Goal: Task Accomplishment & Management: Use online tool/utility

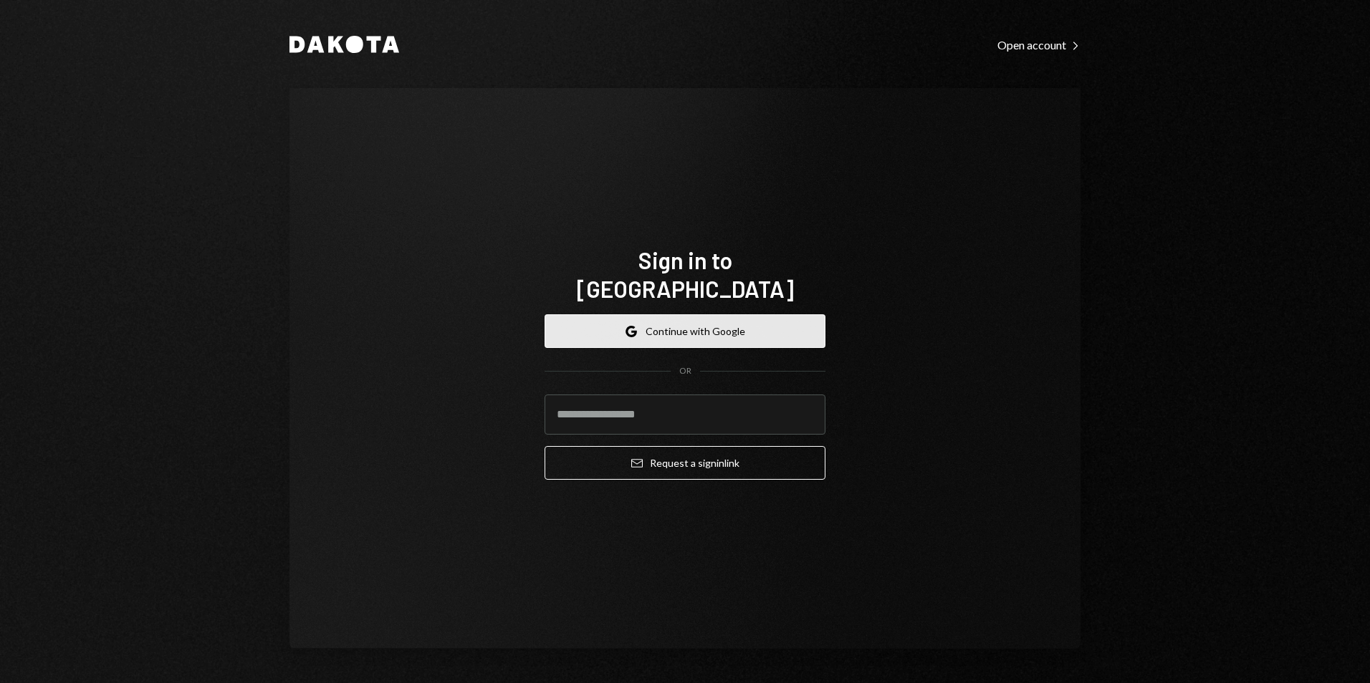
click at [681, 315] on button "Google Continue with Google" at bounding box center [684, 332] width 281 height 34
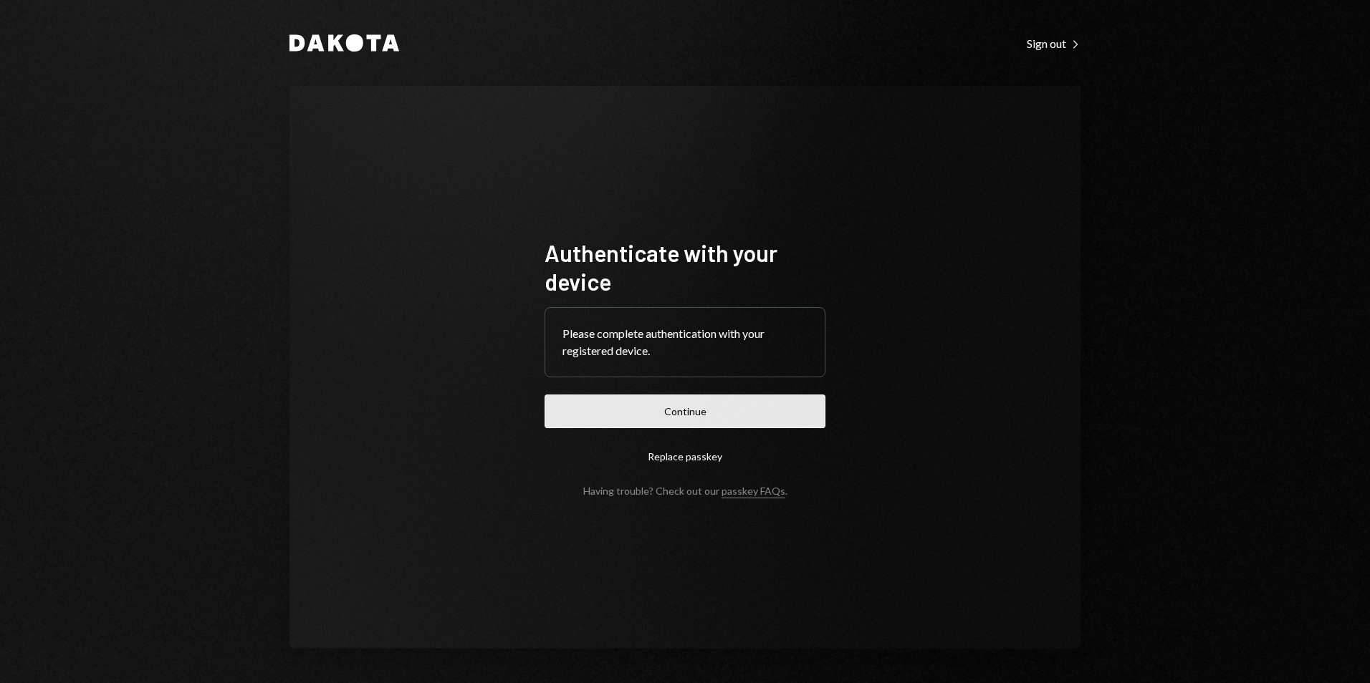
click at [759, 420] on button "Continue" at bounding box center [684, 412] width 281 height 34
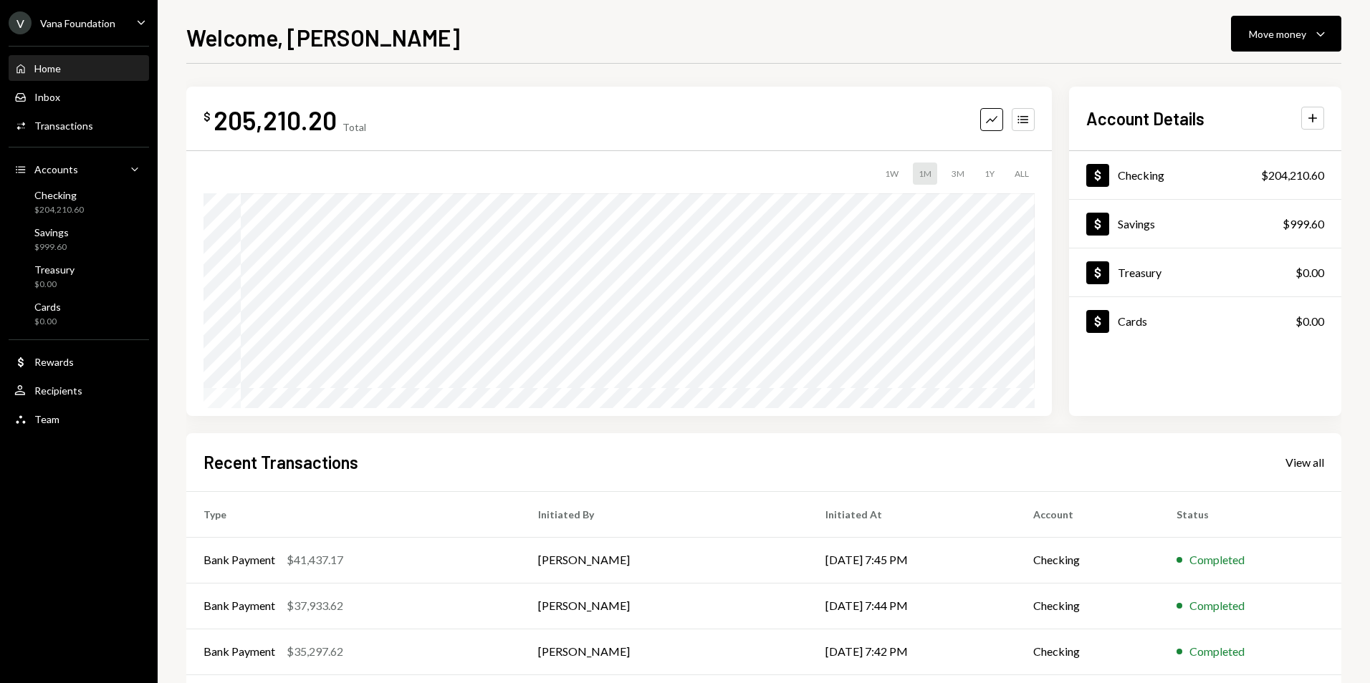
click at [102, 32] on div "V Vana Foundation" at bounding box center [62, 22] width 107 height 23
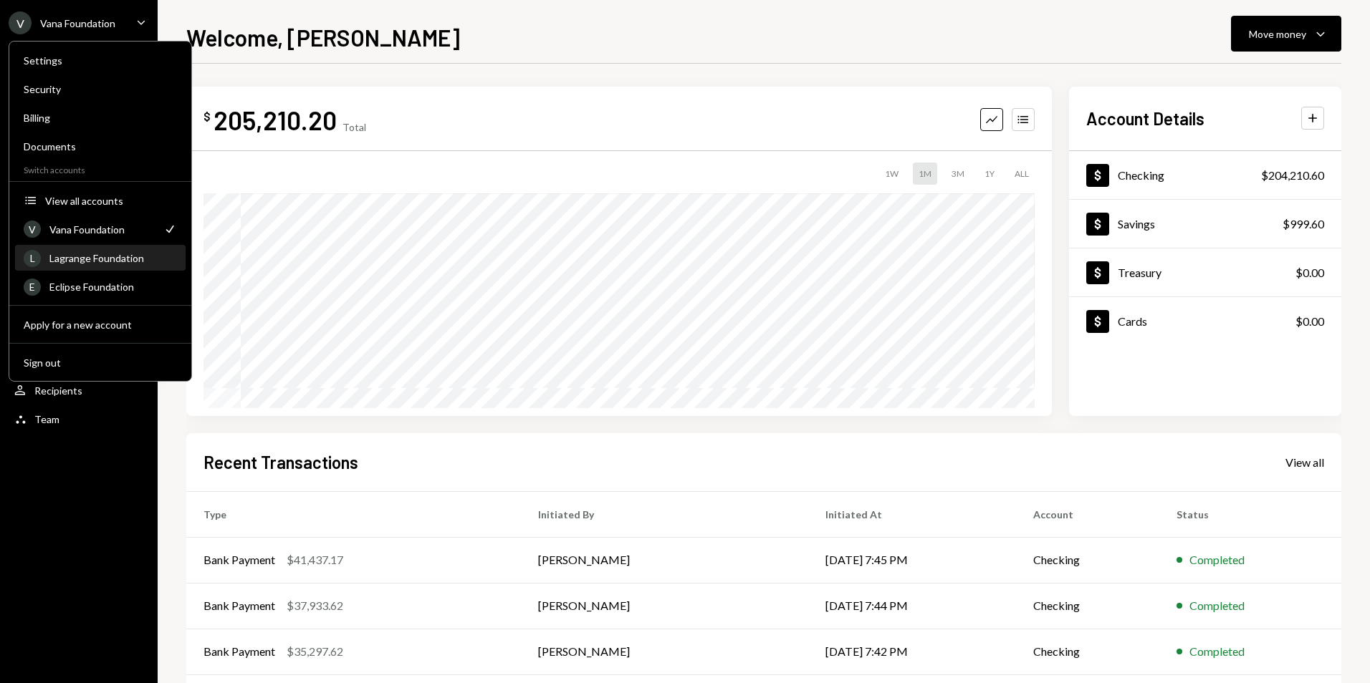
click at [92, 259] on div "Lagrange Foundation" at bounding box center [113, 258] width 128 height 12
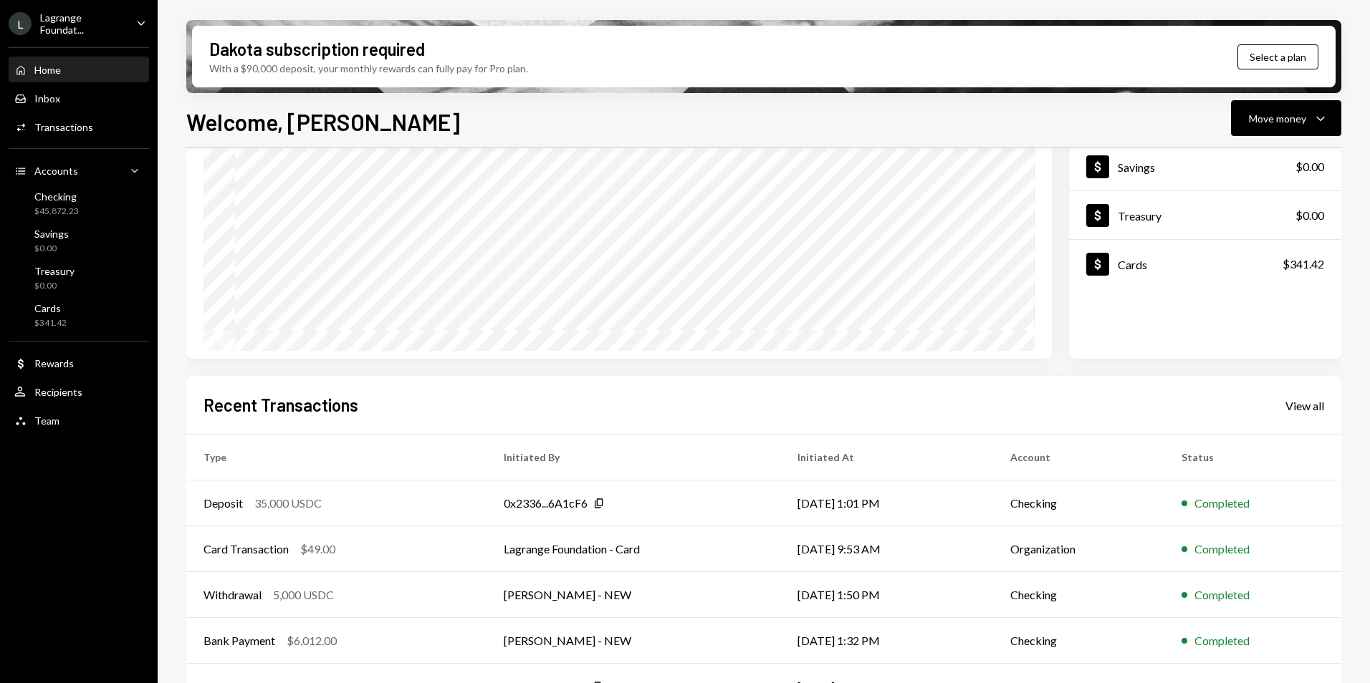
scroll to position [143, 0]
click at [514, 110] on div "Welcome, George Move money Caret Down" at bounding box center [763, 121] width 1155 height 32
click at [1320, 110] on icon "Caret Down" at bounding box center [1320, 118] width 17 height 17
click at [1235, 160] on div "Send" at bounding box center [1274, 161] width 105 height 15
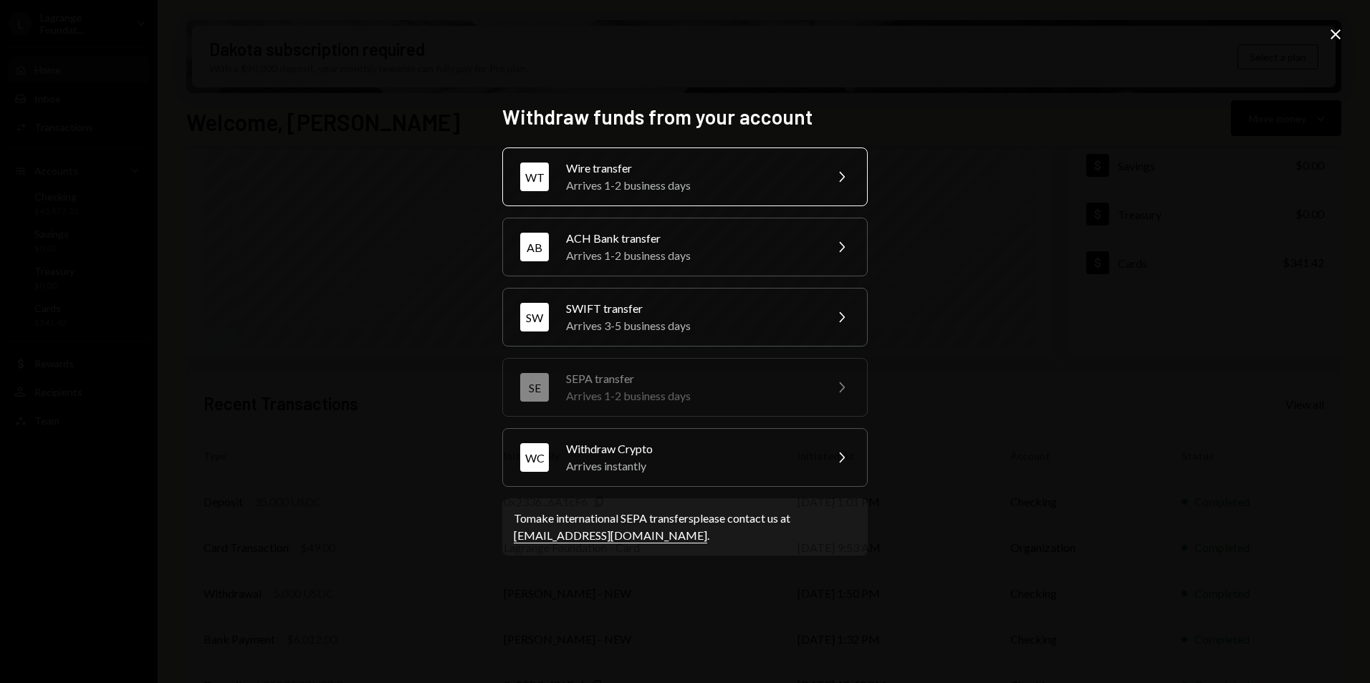
click at [617, 173] on div "Wire transfer" at bounding box center [690, 168] width 249 height 17
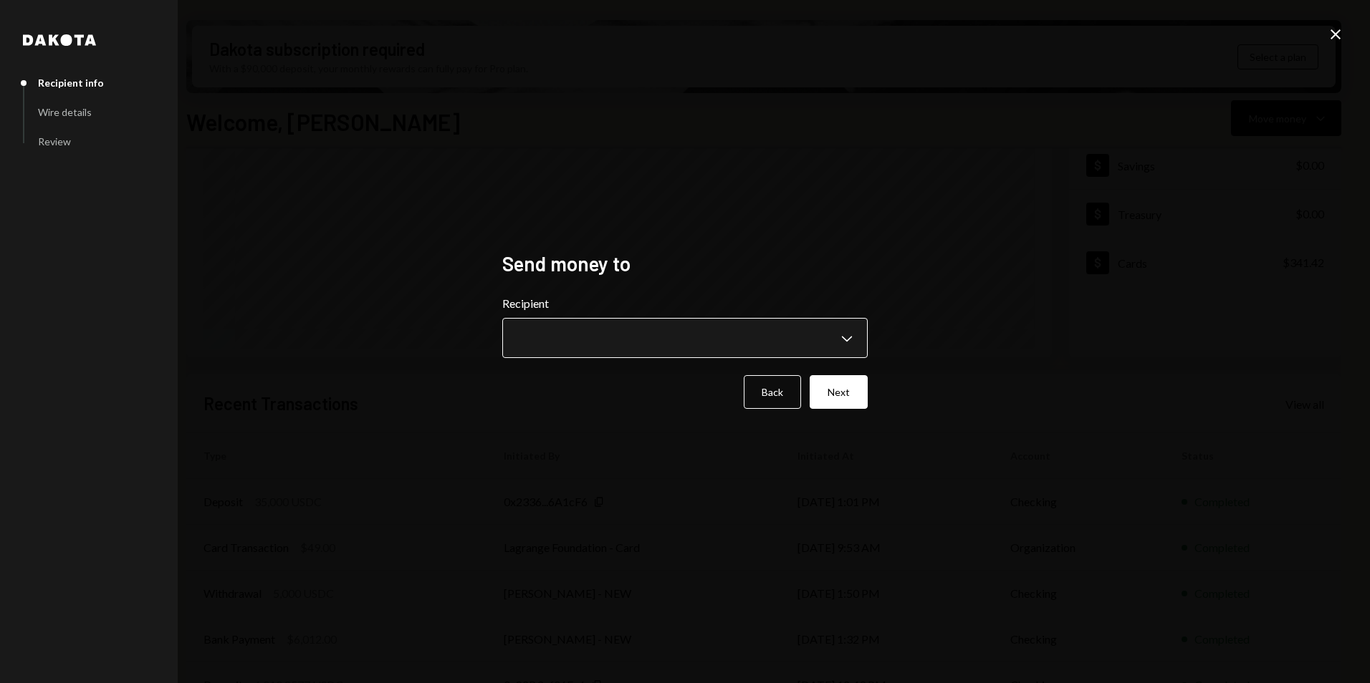
click at [574, 330] on body "L Lagrange Foundat... Caret Down Home Home Inbox Inbox Activities Transactions …" at bounding box center [685, 341] width 1370 height 683
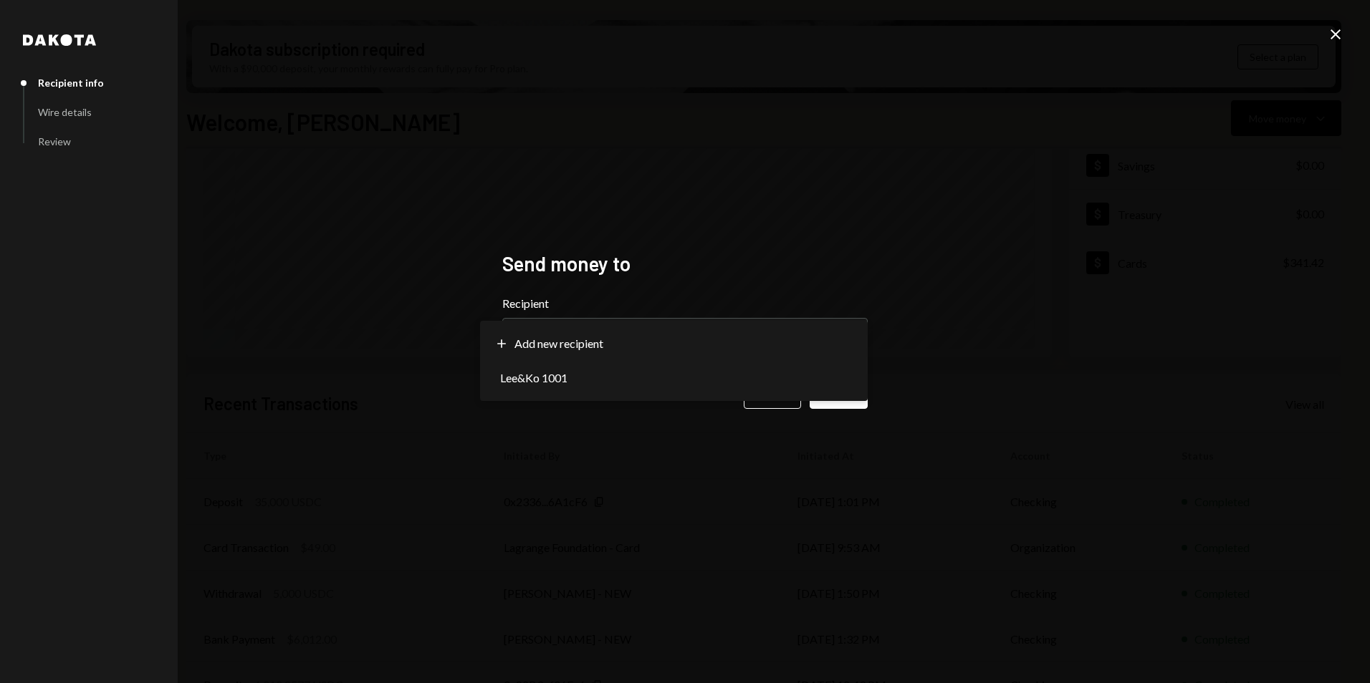
click at [923, 279] on div "**********" at bounding box center [685, 341] width 1370 height 683
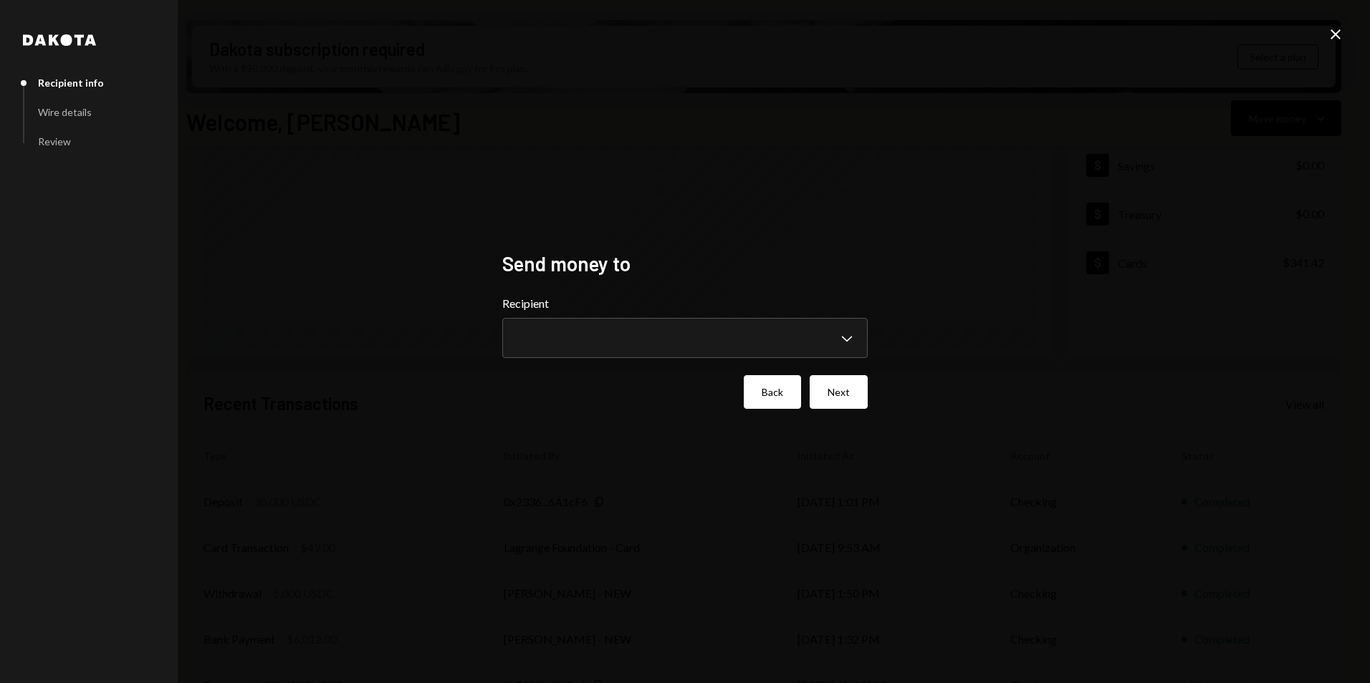
click at [776, 395] on button "Back" at bounding box center [772, 392] width 57 height 34
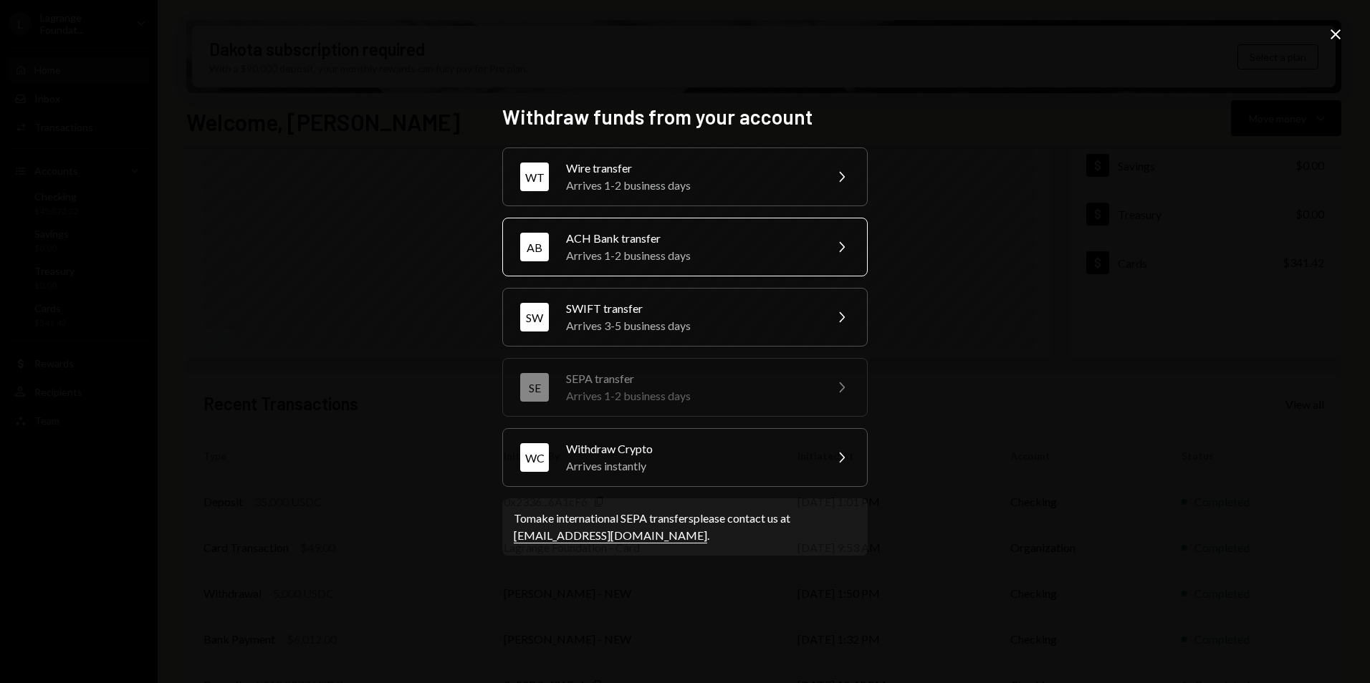
click at [605, 249] on div "Arrives 1-2 business days" at bounding box center [690, 255] width 249 height 17
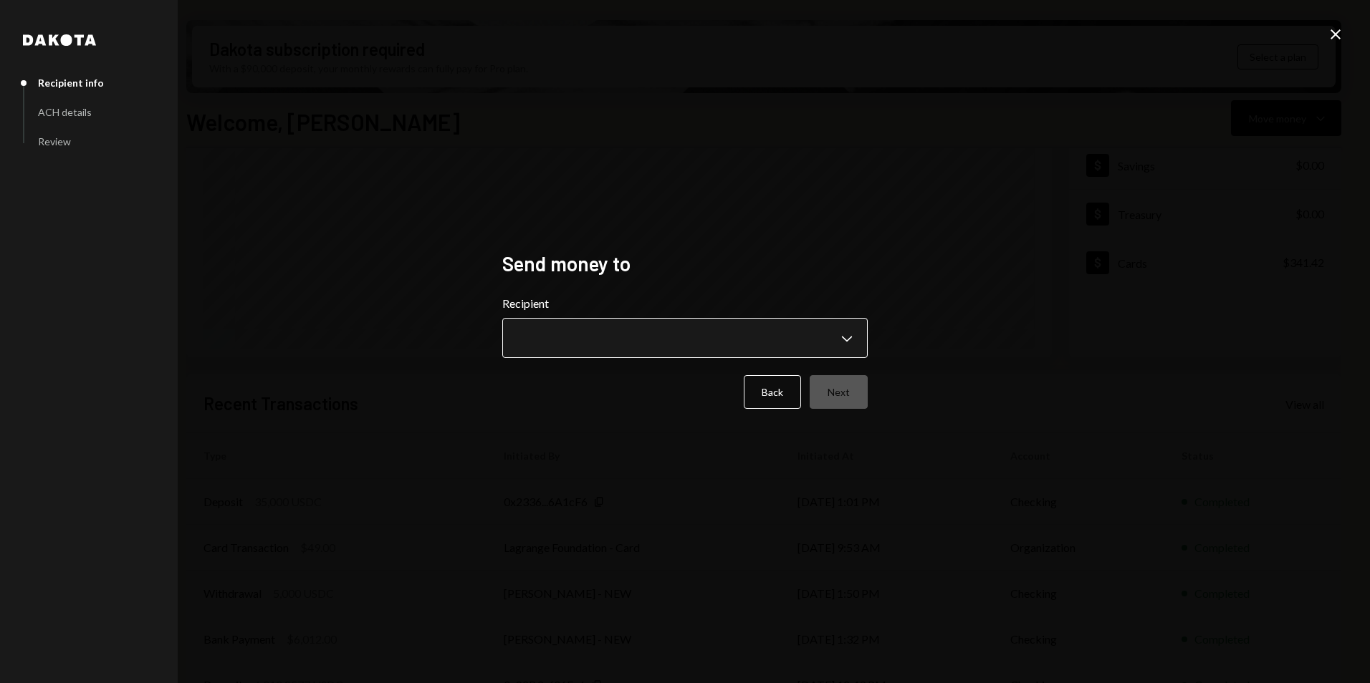
click at [590, 342] on body "L Lagrange Foundat... Caret Down Home Home Inbox Inbox Activities Transactions …" at bounding box center [685, 341] width 1370 height 683
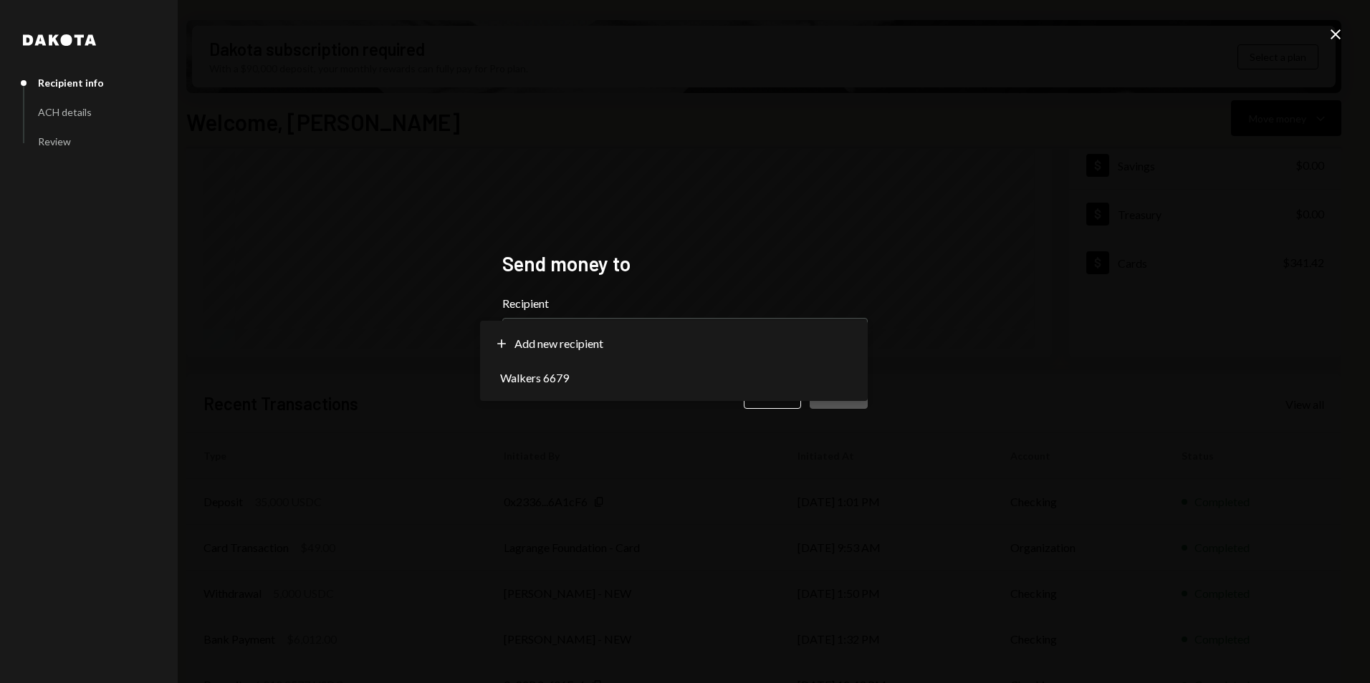
click at [962, 294] on div "**********" at bounding box center [685, 341] width 1370 height 683
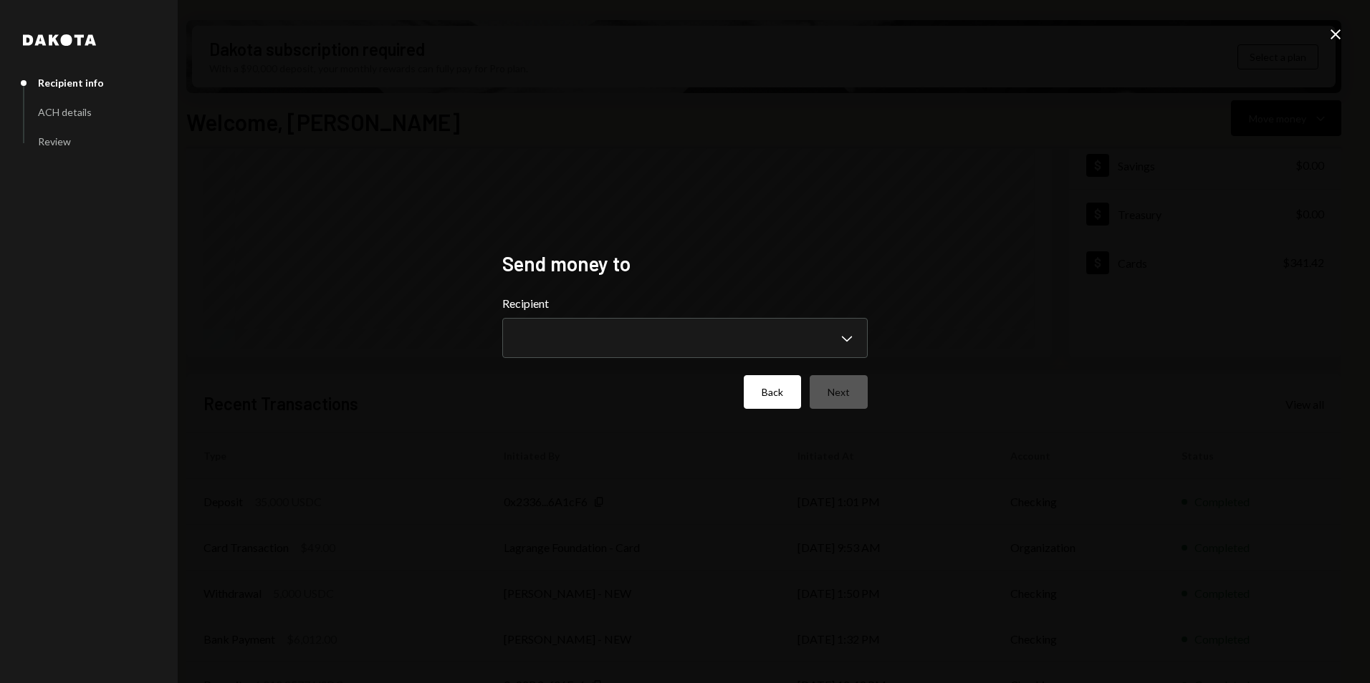
click at [755, 393] on button "Back" at bounding box center [772, 392] width 57 height 34
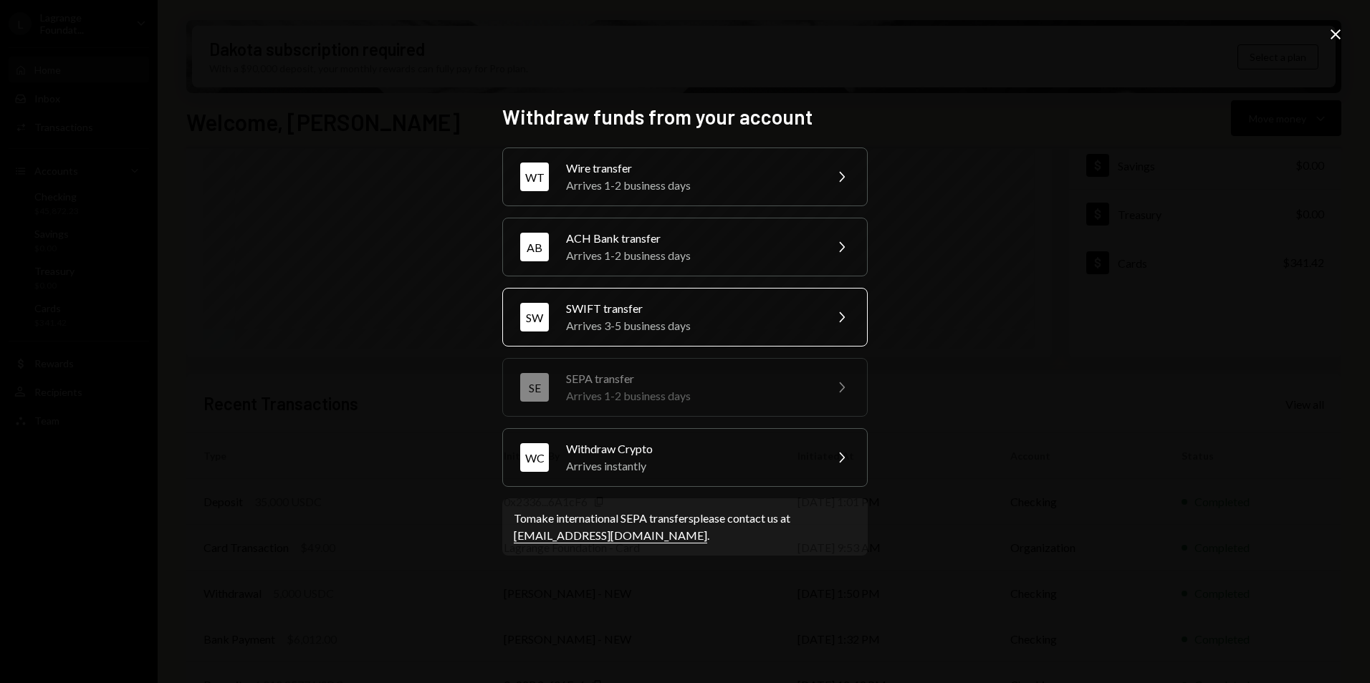
click at [615, 319] on div "Arrives 3-5 business days" at bounding box center [690, 325] width 249 height 17
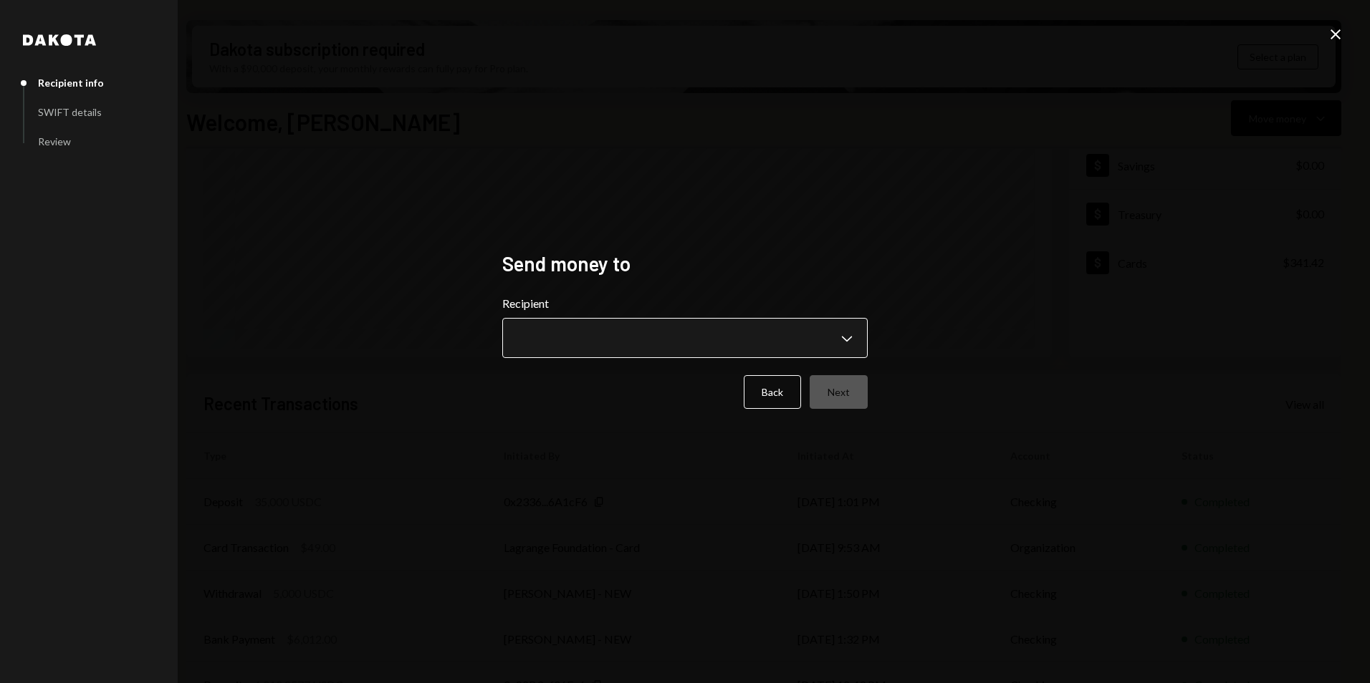
click at [638, 334] on body "L Lagrange Foundat... Caret Down Home Home Inbox Inbox Activities Transactions …" at bounding box center [685, 341] width 1370 height 683
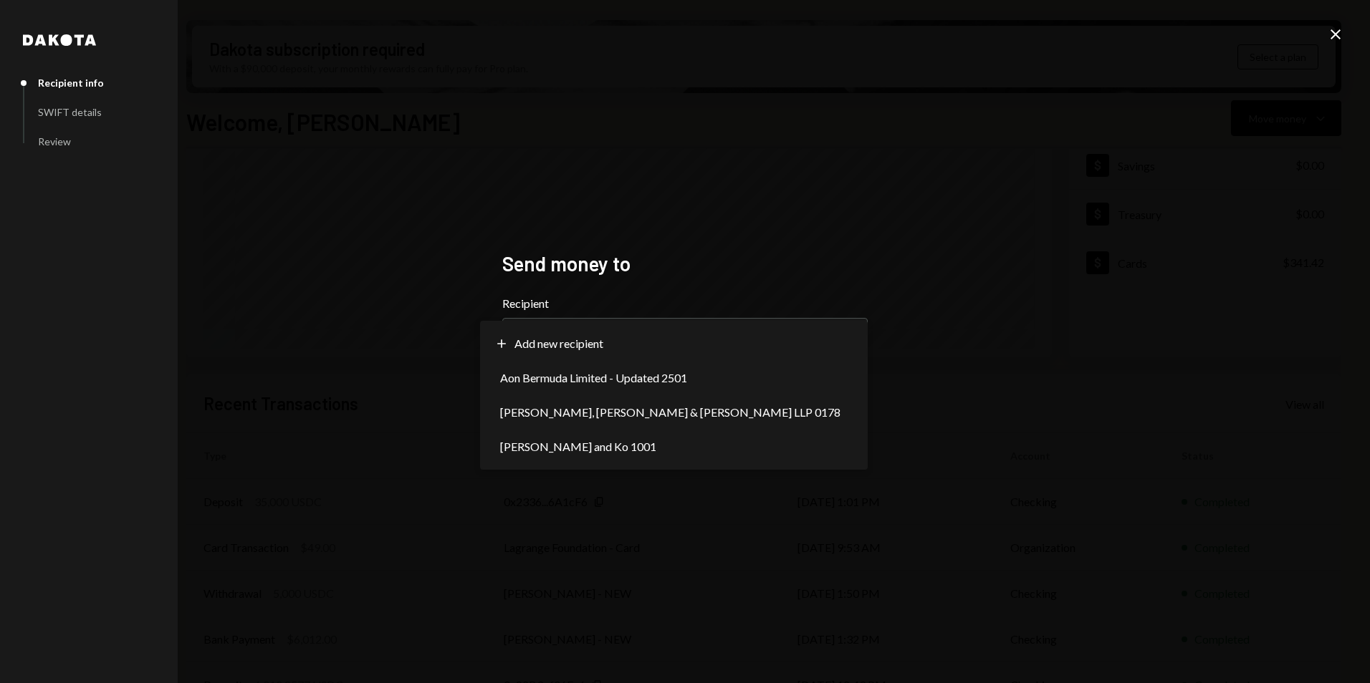
click at [375, 476] on div "**********" at bounding box center [685, 341] width 1370 height 683
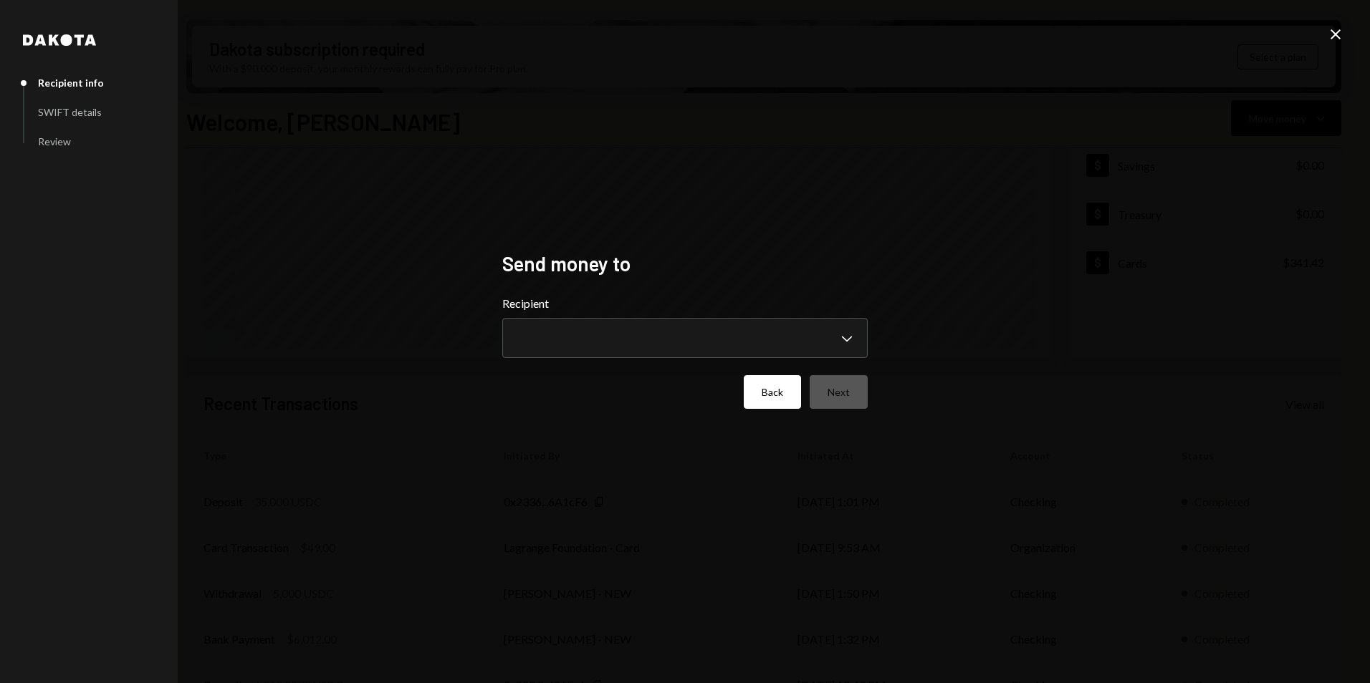
click at [780, 393] on button "Back" at bounding box center [772, 392] width 57 height 34
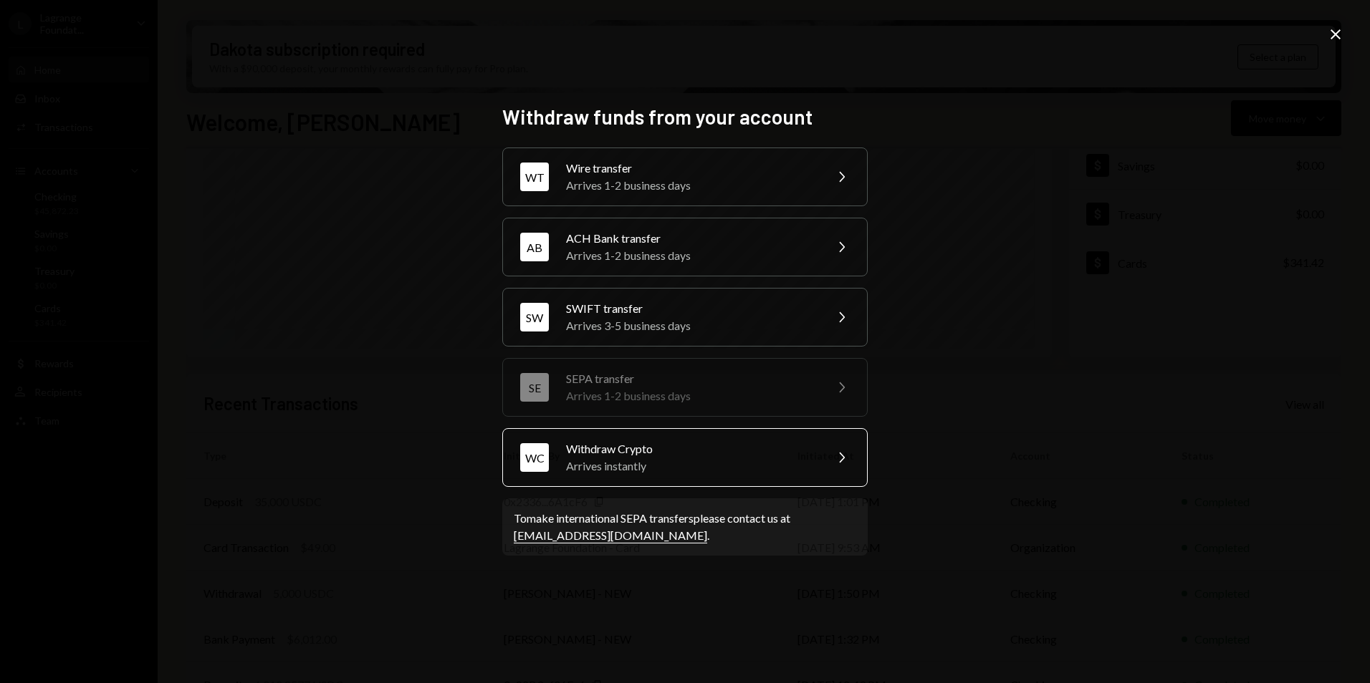
click at [582, 467] on div "Arrives instantly" at bounding box center [690, 466] width 249 height 17
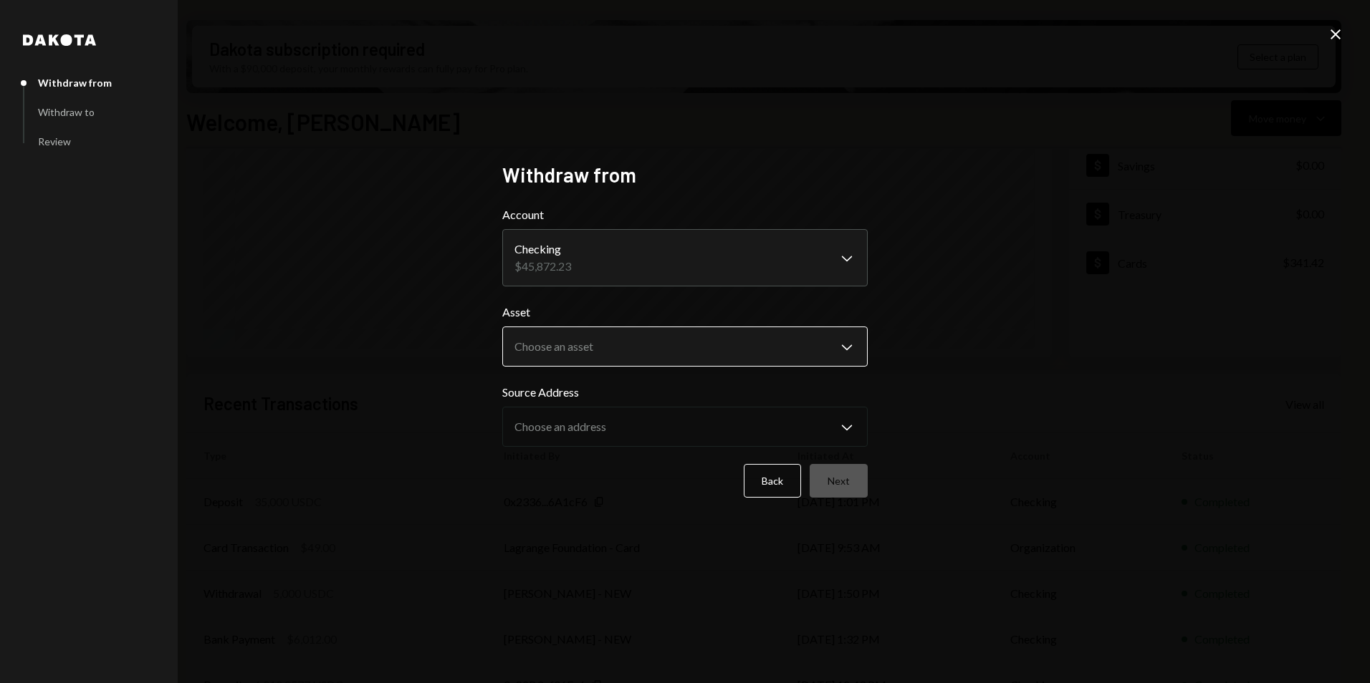
click at [585, 343] on body "L Lagrange Foundat... Caret Down Home Home Inbox Inbox Activities Transactions …" at bounding box center [685, 341] width 1370 height 683
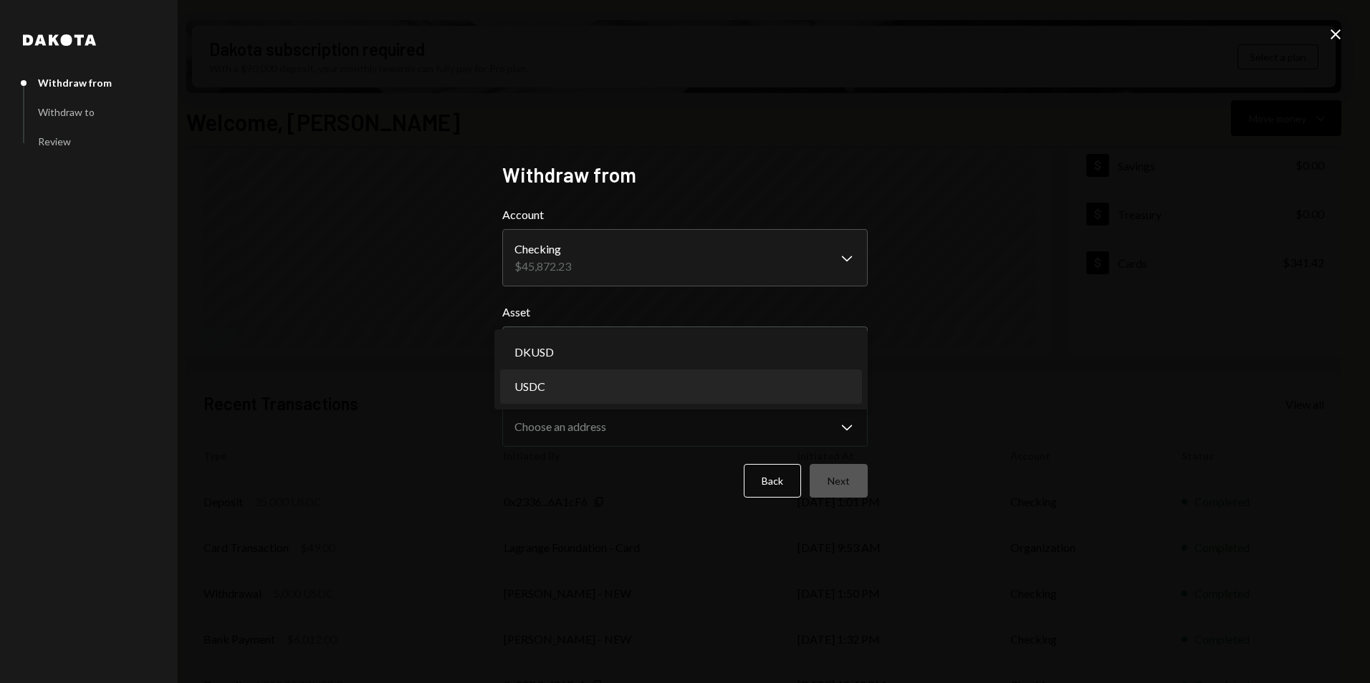
select select "****"
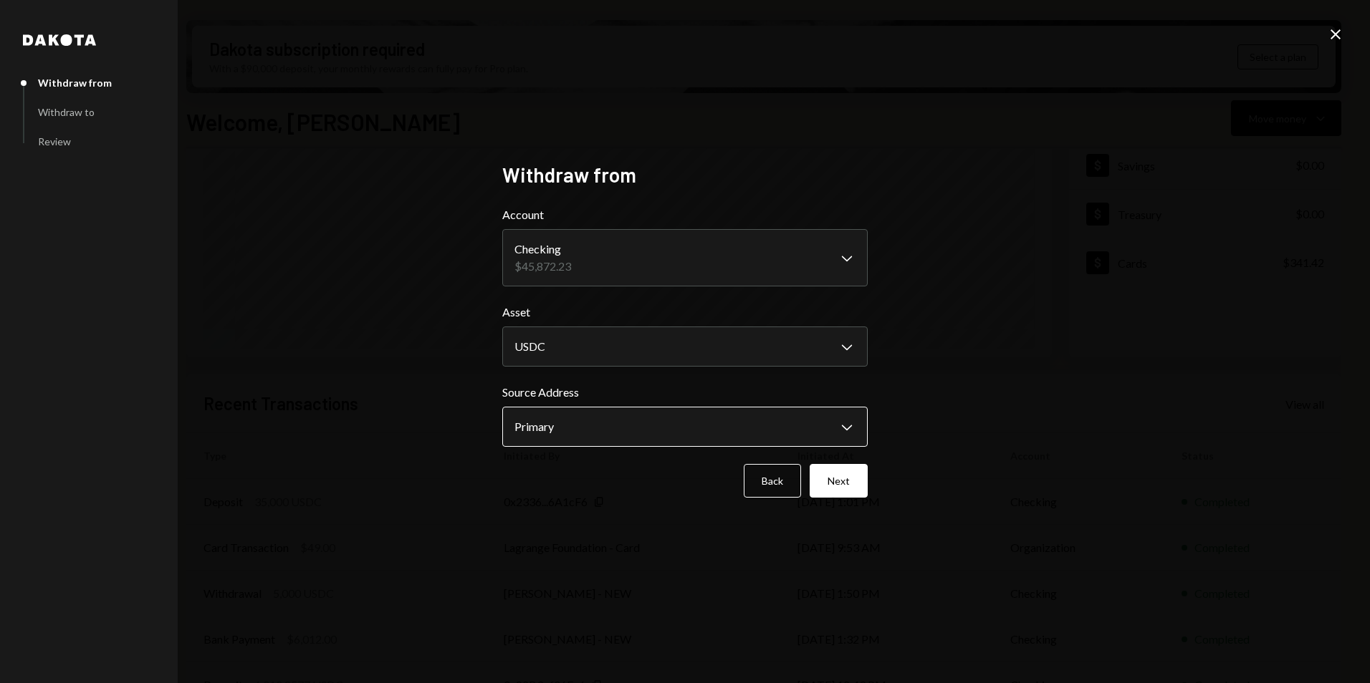
click at [580, 418] on body "L Lagrange Foundat... Caret Down Home Home Inbox Inbox Activities Transactions …" at bounding box center [685, 341] width 1370 height 683
drag, startPoint x: 222, startPoint y: 181, endPoint x: 242, endPoint y: 170, distance: 23.1
click at [222, 180] on div "**********" at bounding box center [685, 341] width 1370 height 683
click at [1330, 36] on icon "Close" at bounding box center [1335, 34] width 17 height 17
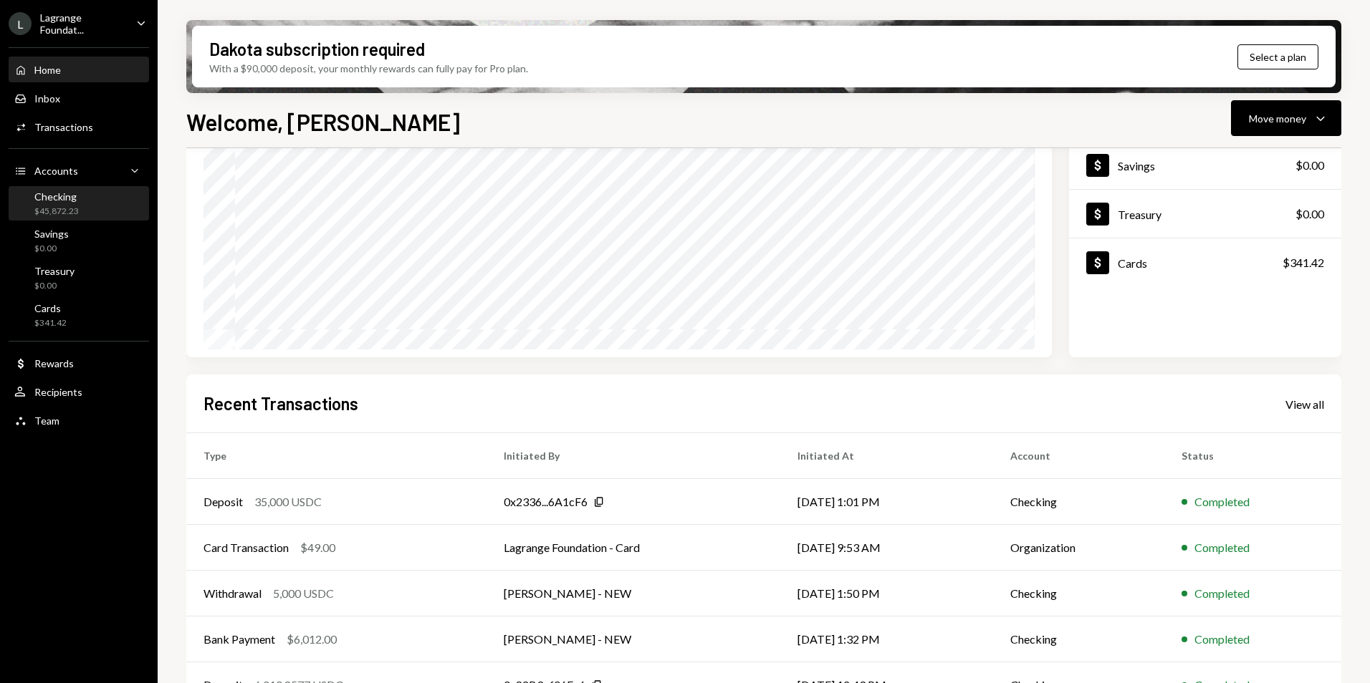
click at [76, 201] on div "Checking" at bounding box center [56, 197] width 44 height 12
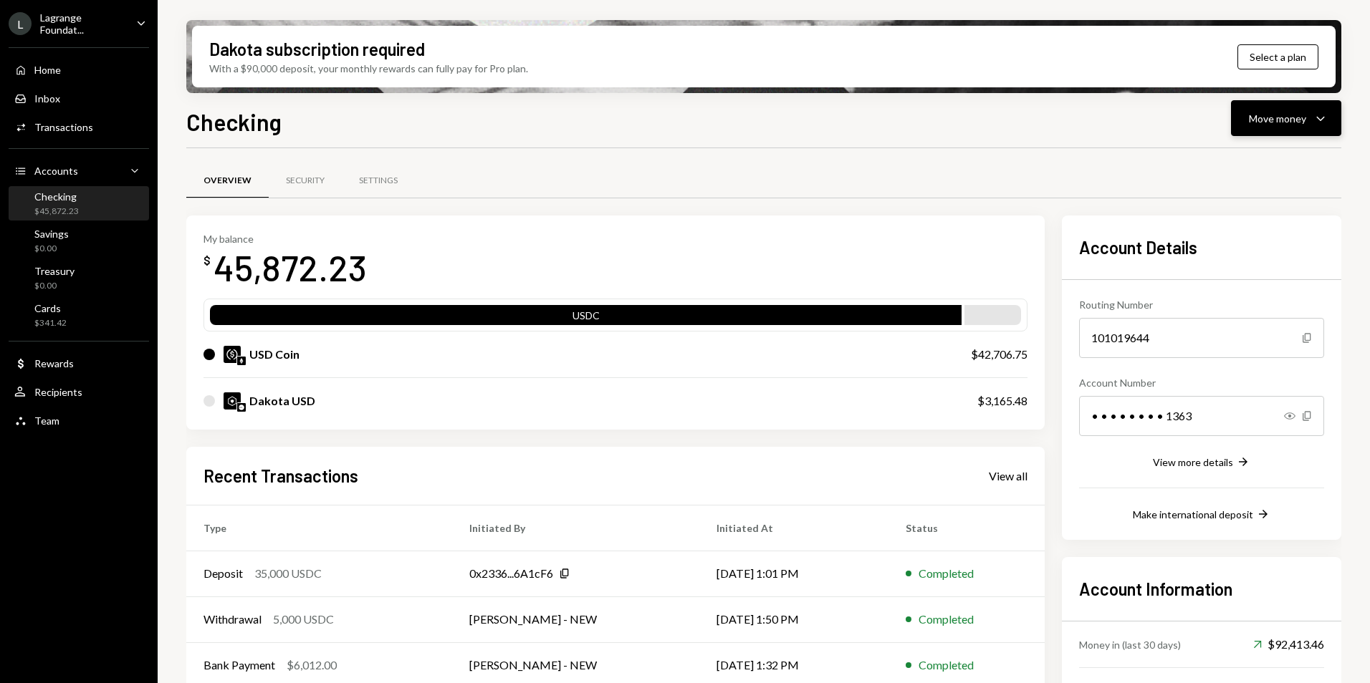
click at [1269, 119] on div "Move money" at bounding box center [1277, 118] width 57 height 15
click at [1245, 272] on div "Swap stablecoins" at bounding box center [1274, 270] width 105 height 15
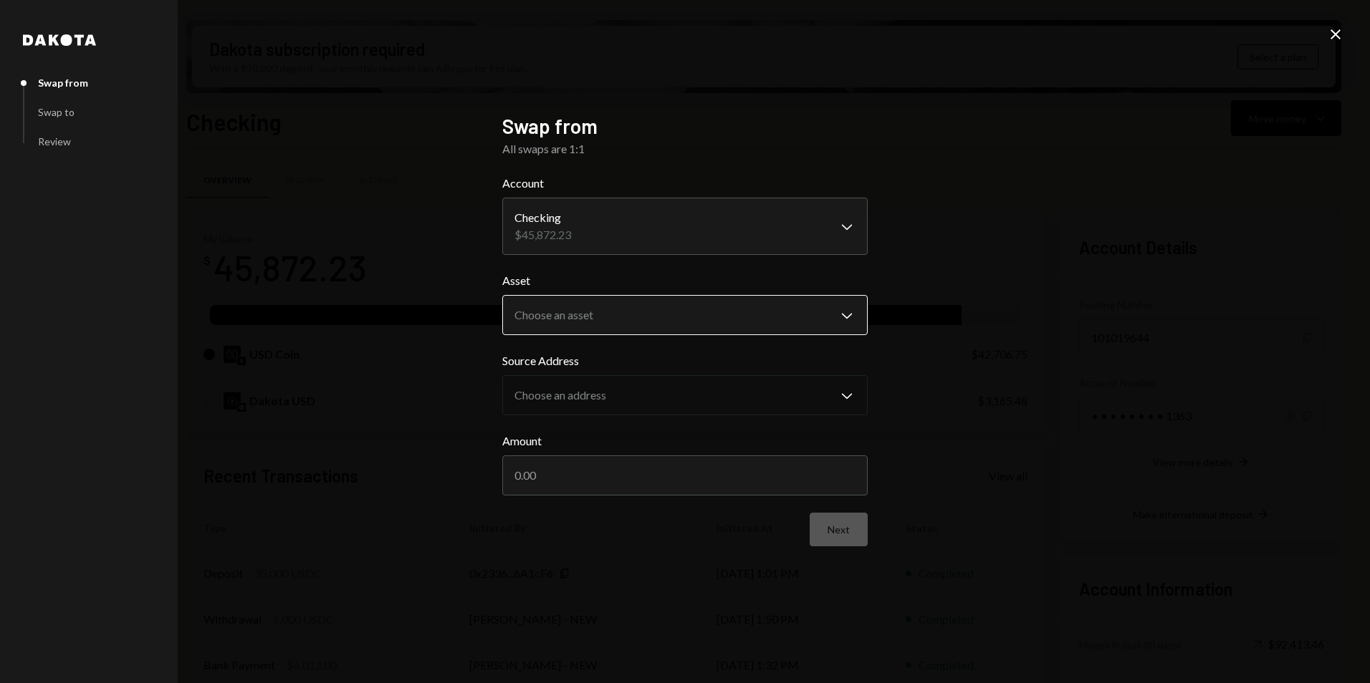
click at [577, 294] on div "Asset Choose an asset Chevron Down ***** ****" at bounding box center [684, 303] width 365 height 63
click at [577, 310] on body "L Lagrange Foundat... Caret Down Home Home Inbox Inbox Activities Transactions …" at bounding box center [685, 341] width 1370 height 683
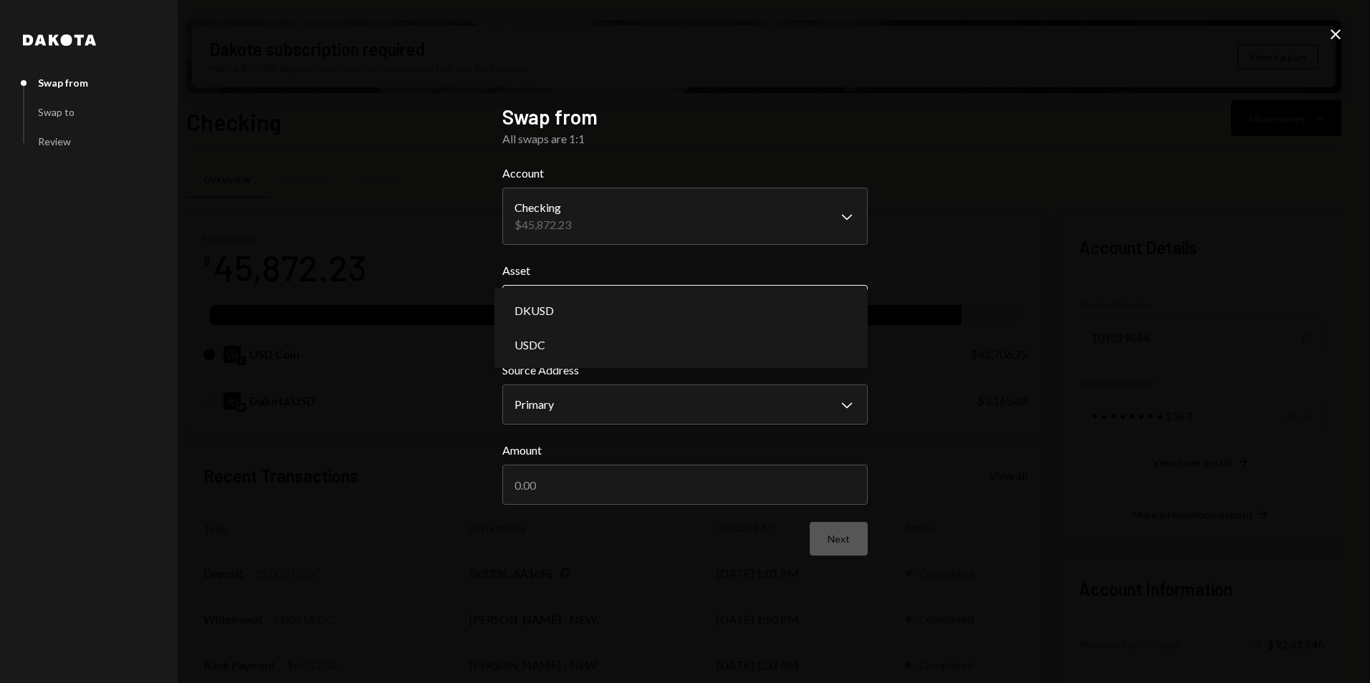
click at [558, 307] on body "L Lagrange Foundat... Caret Down Home Home Inbox Inbox Activities Transactions …" at bounding box center [685, 341] width 1370 height 683
drag, startPoint x: 380, startPoint y: 332, endPoint x: 405, endPoint y: 322, distance: 26.1
click at [385, 328] on div "**********" at bounding box center [685, 341] width 1370 height 683
click at [524, 302] on body "L Lagrange Foundat... Caret Down Home Home Inbox Inbox Activities Transactions …" at bounding box center [685, 341] width 1370 height 683
select select "****"
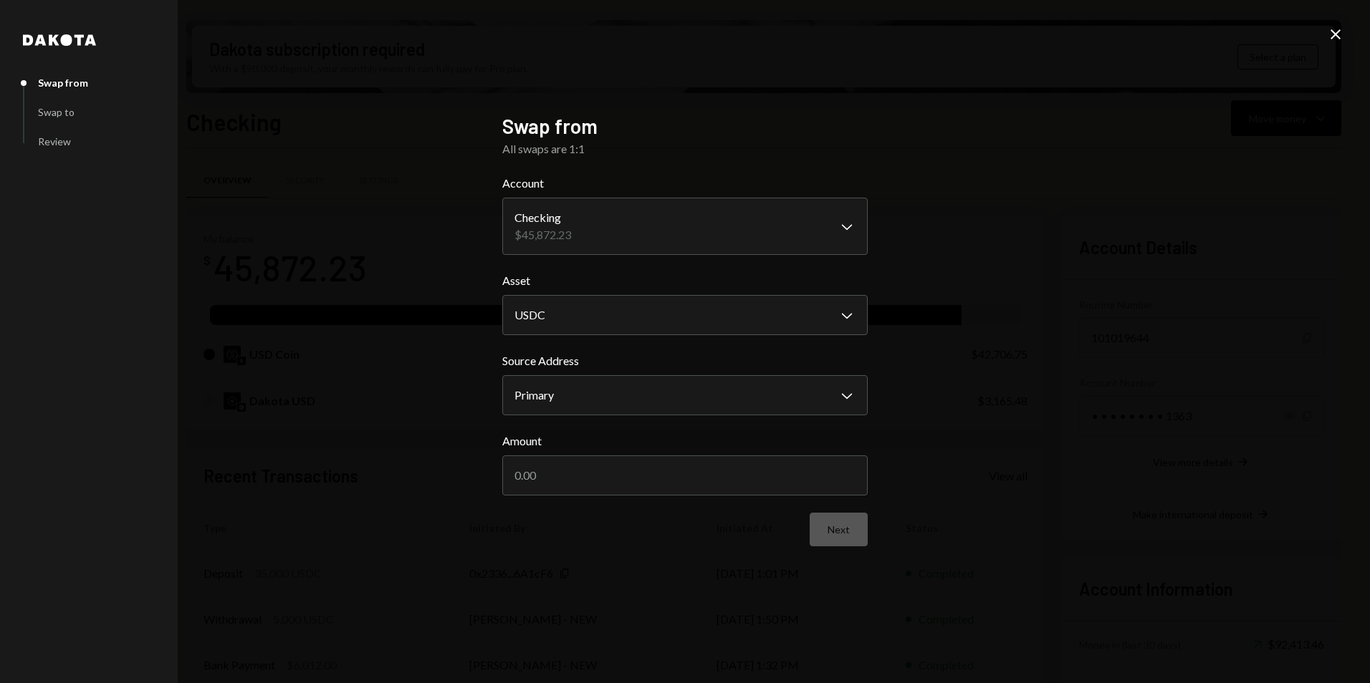
click at [474, 369] on div "**********" at bounding box center [685, 341] width 1370 height 683
click at [532, 466] on input "Amount" at bounding box center [684, 476] width 365 height 40
click at [1340, 34] on icon "Close" at bounding box center [1335, 34] width 17 height 17
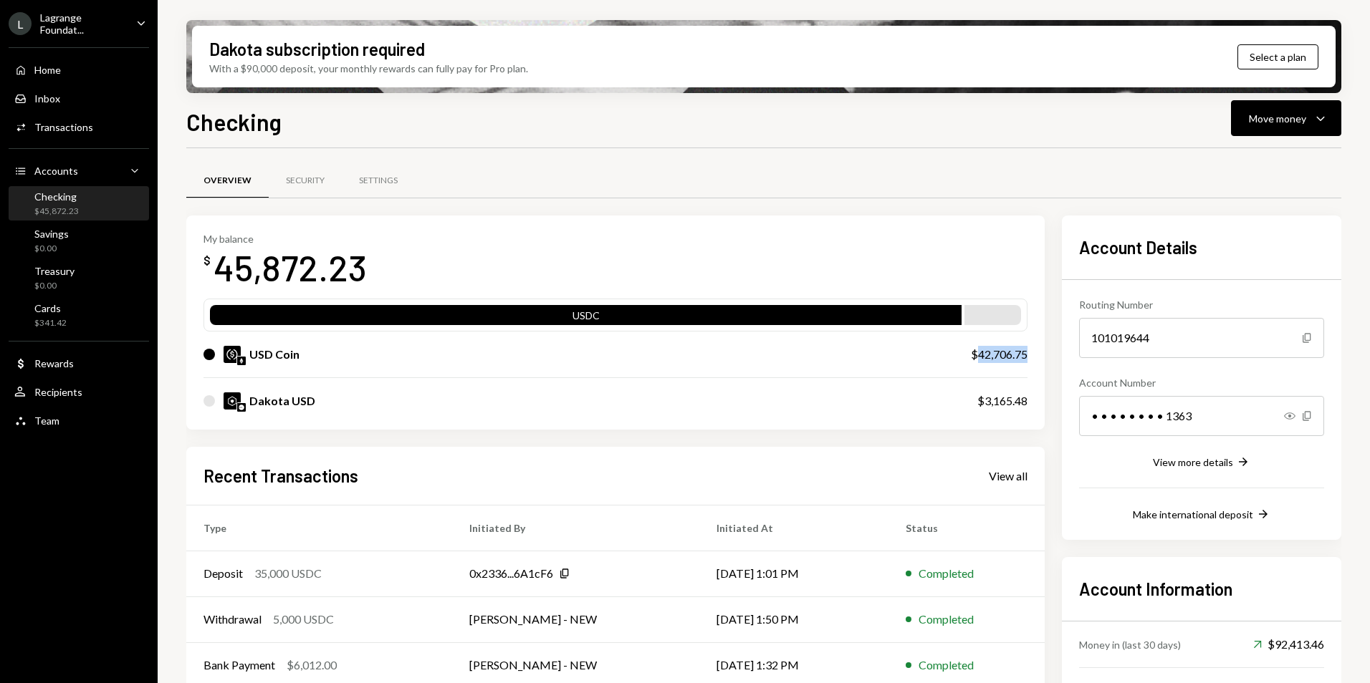
drag, startPoint x: 1025, startPoint y: 352, endPoint x: 976, endPoint y: 348, distance: 48.8
click at [976, 348] on div "$42,706.75" at bounding box center [999, 354] width 57 height 17
copy div "42,706.75"
click at [1277, 117] on div "Move money" at bounding box center [1277, 118] width 57 height 15
click at [1234, 270] on div "Swap stablecoins" at bounding box center [1274, 270] width 105 height 15
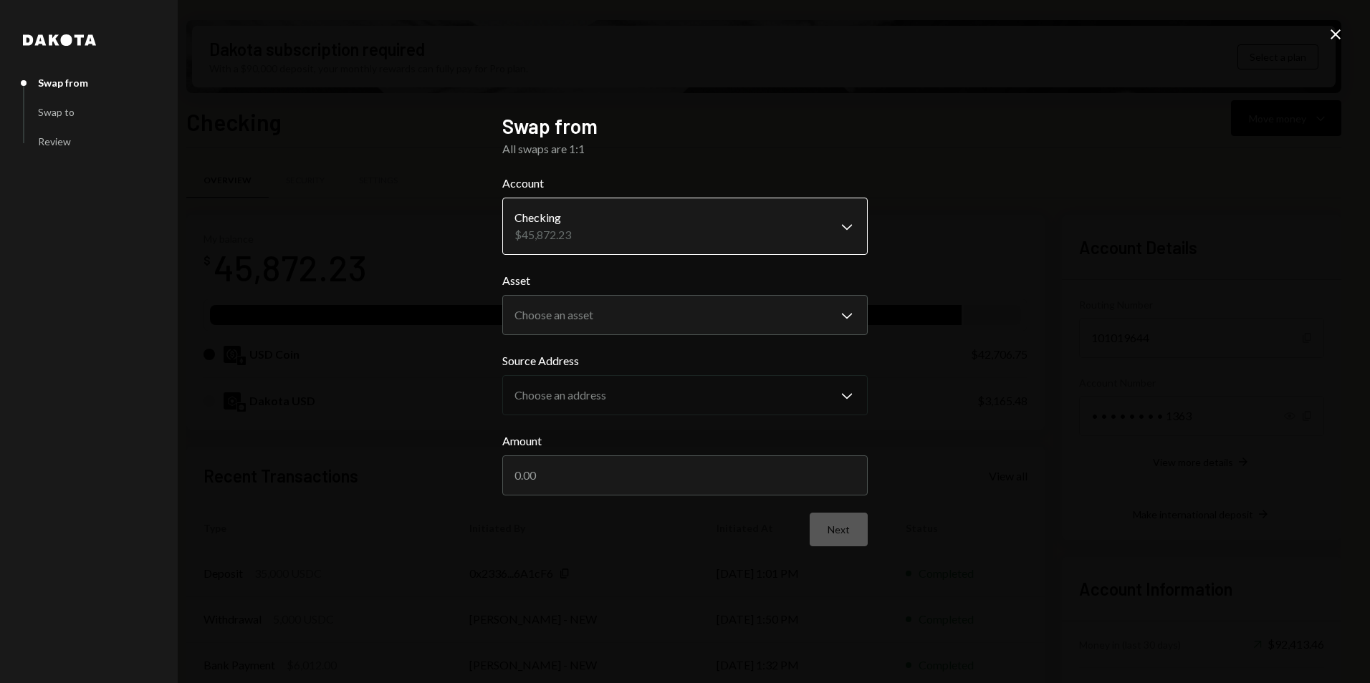
click at [564, 203] on body "L Lagrange Foundat... Caret Down Home Home Inbox Inbox Activities Transactions …" at bounding box center [685, 341] width 1370 height 683
click at [697, 131] on h2 "Swap from" at bounding box center [684, 126] width 365 height 28
click at [552, 299] on body "L Lagrange Foundat... Caret Down Home Home Inbox Inbox Activities Transactions …" at bounding box center [685, 341] width 1370 height 683
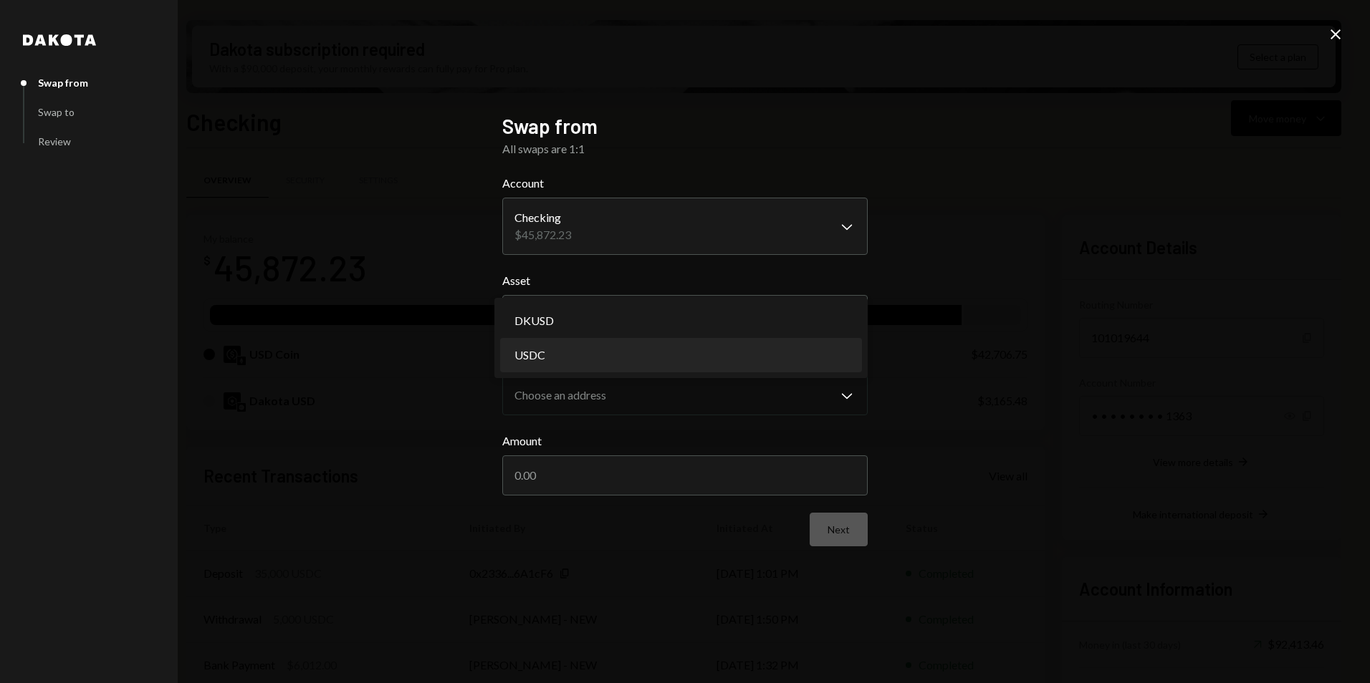
select select "****"
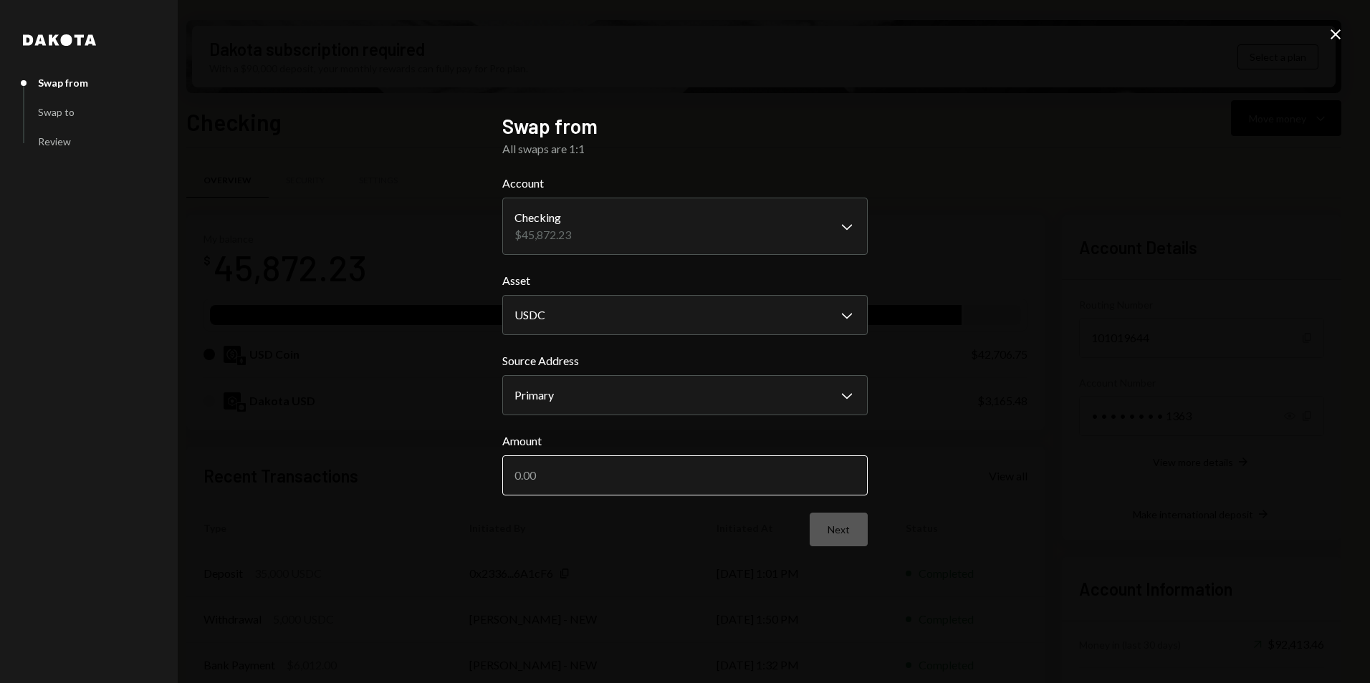
click at [559, 484] on input "Amount" at bounding box center [684, 476] width 365 height 40
paste input "42706.75"
type input "42706.75"
drag, startPoint x: 990, startPoint y: 486, endPoint x: 954, endPoint y: 491, distance: 36.2
click at [989, 486] on div "**********" at bounding box center [685, 341] width 1370 height 683
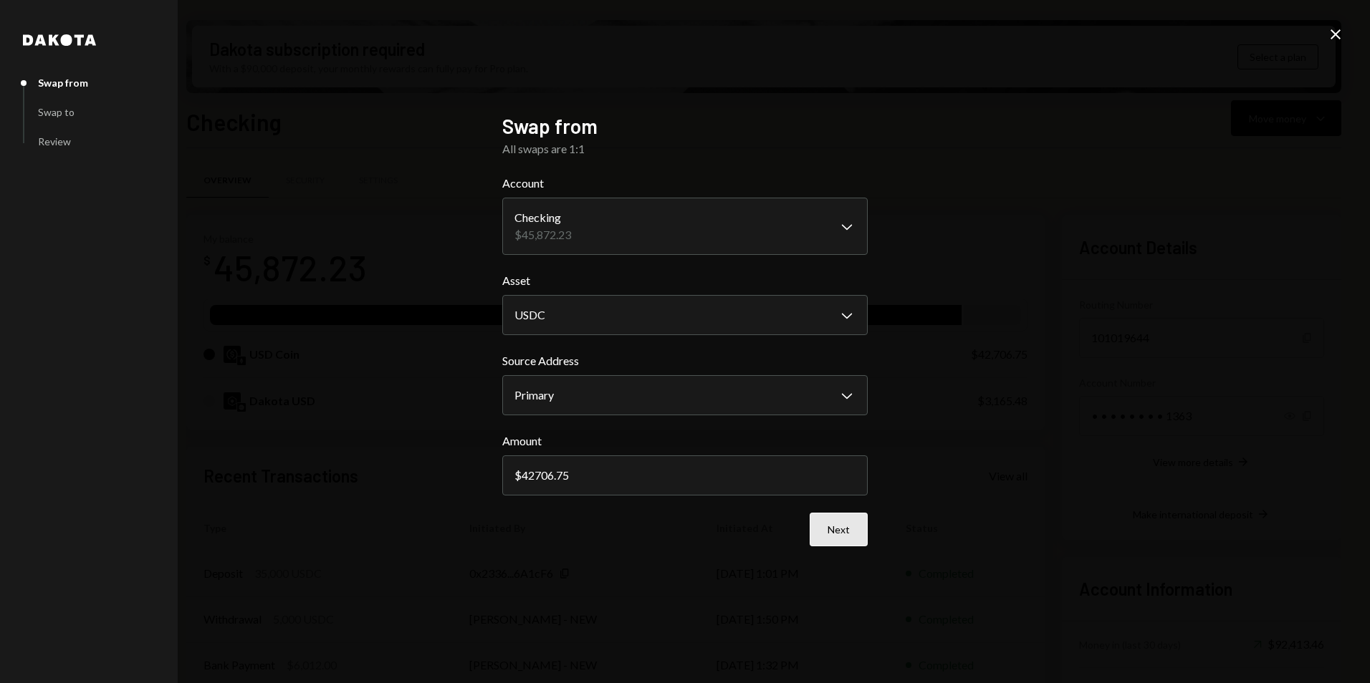
click at [835, 533] on button "Next" at bounding box center [839, 530] width 58 height 34
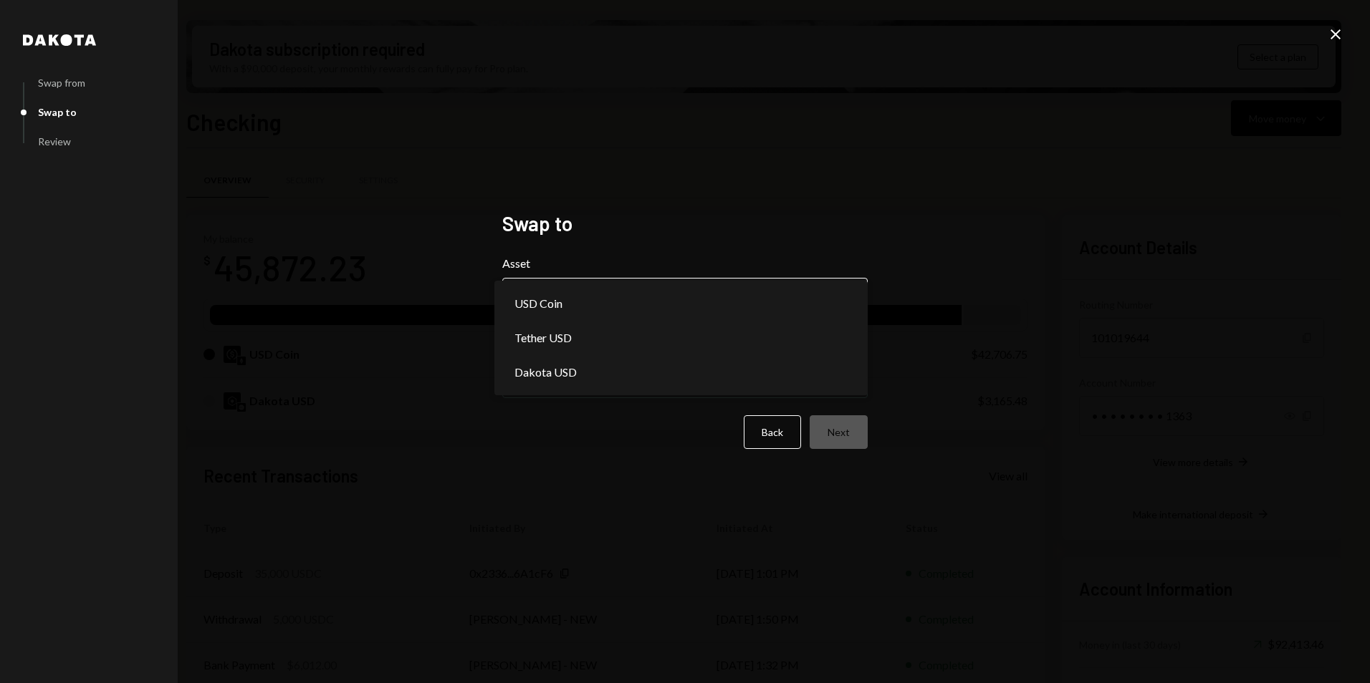
click at [560, 292] on body "L Lagrange Foundat... Caret Down Home Home Inbox Inbox Activities Transactions …" at bounding box center [685, 341] width 1370 height 683
select select "*****"
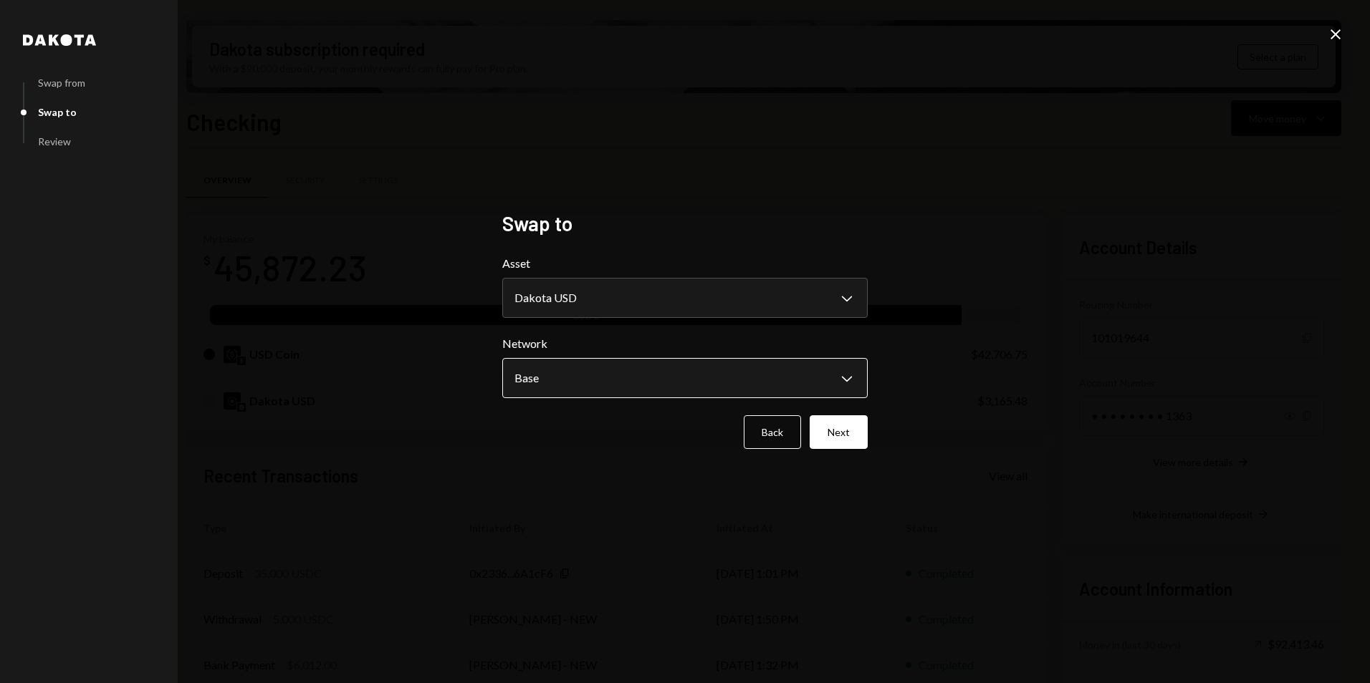
click at [603, 382] on body "L Lagrange Foundat... Caret Down Home Home Inbox Inbox Activities Transactions …" at bounding box center [685, 341] width 1370 height 683
click at [368, 351] on div "**********" at bounding box center [685, 341] width 1370 height 683
click at [832, 426] on button "Next" at bounding box center [839, 433] width 58 height 34
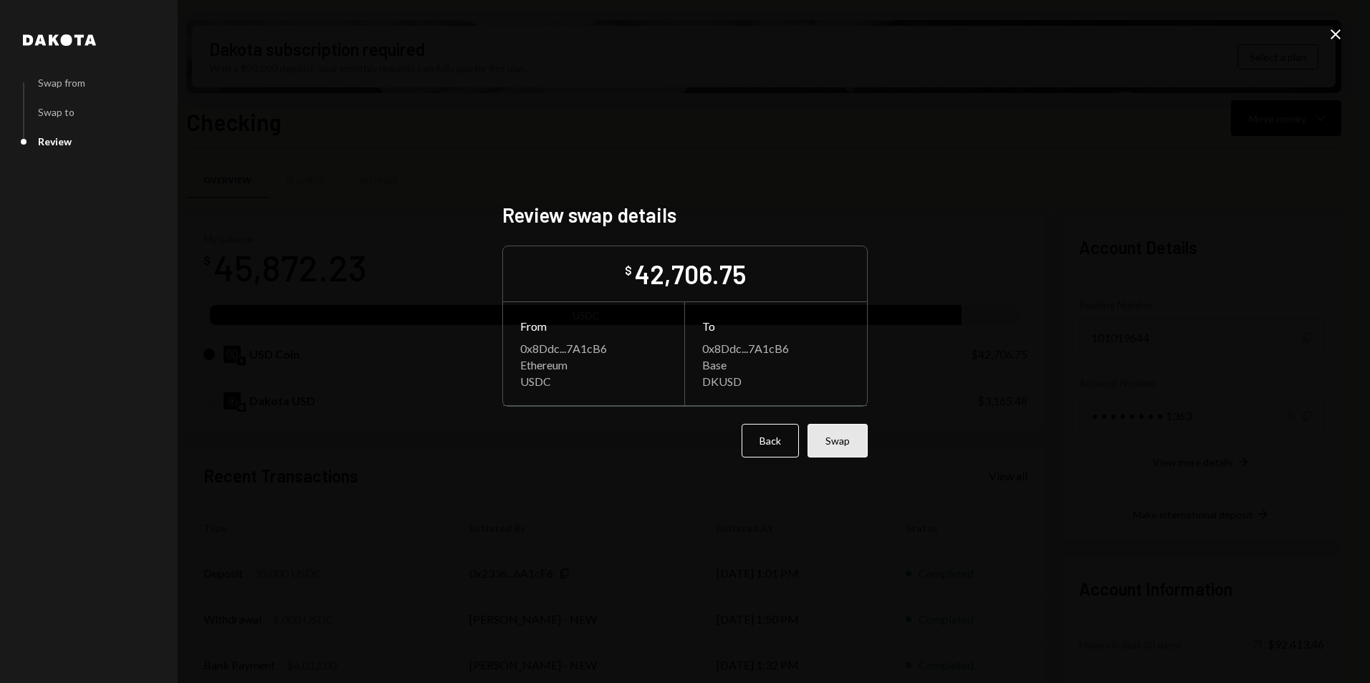
click at [840, 437] on button "Swap" at bounding box center [837, 441] width 60 height 34
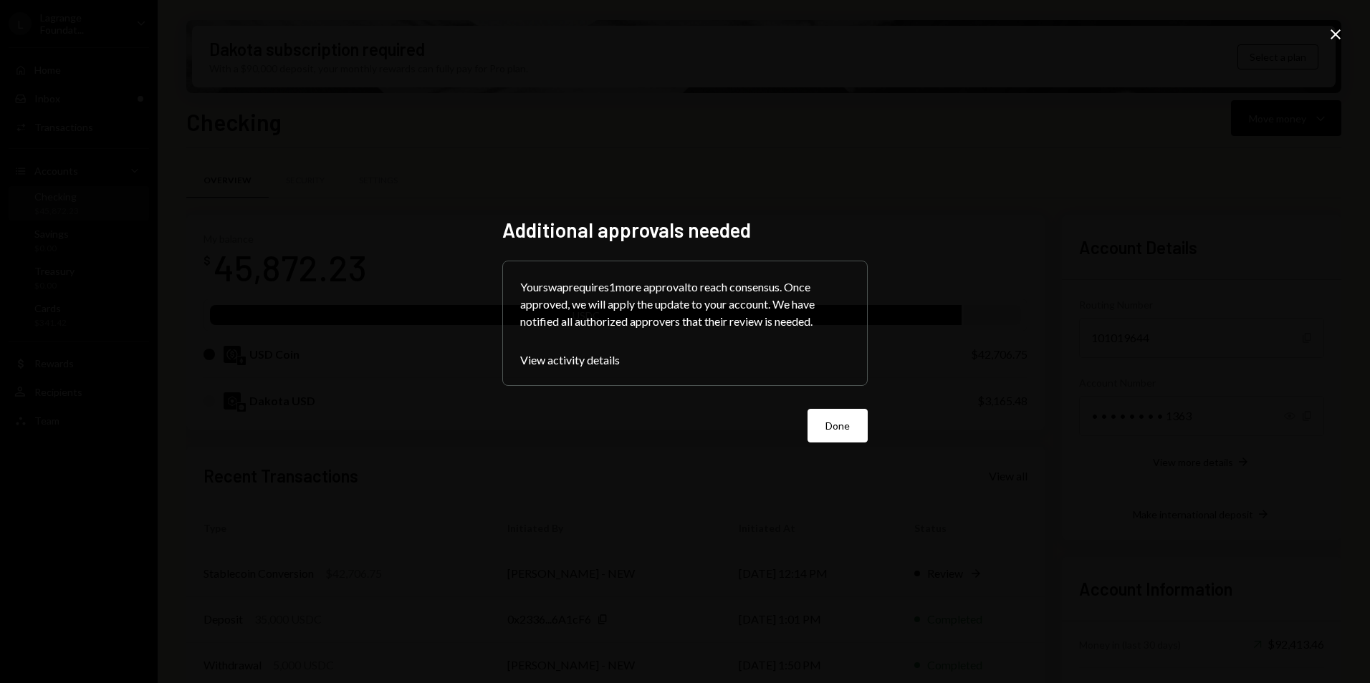
click at [850, 426] on button "Done" at bounding box center [837, 426] width 60 height 34
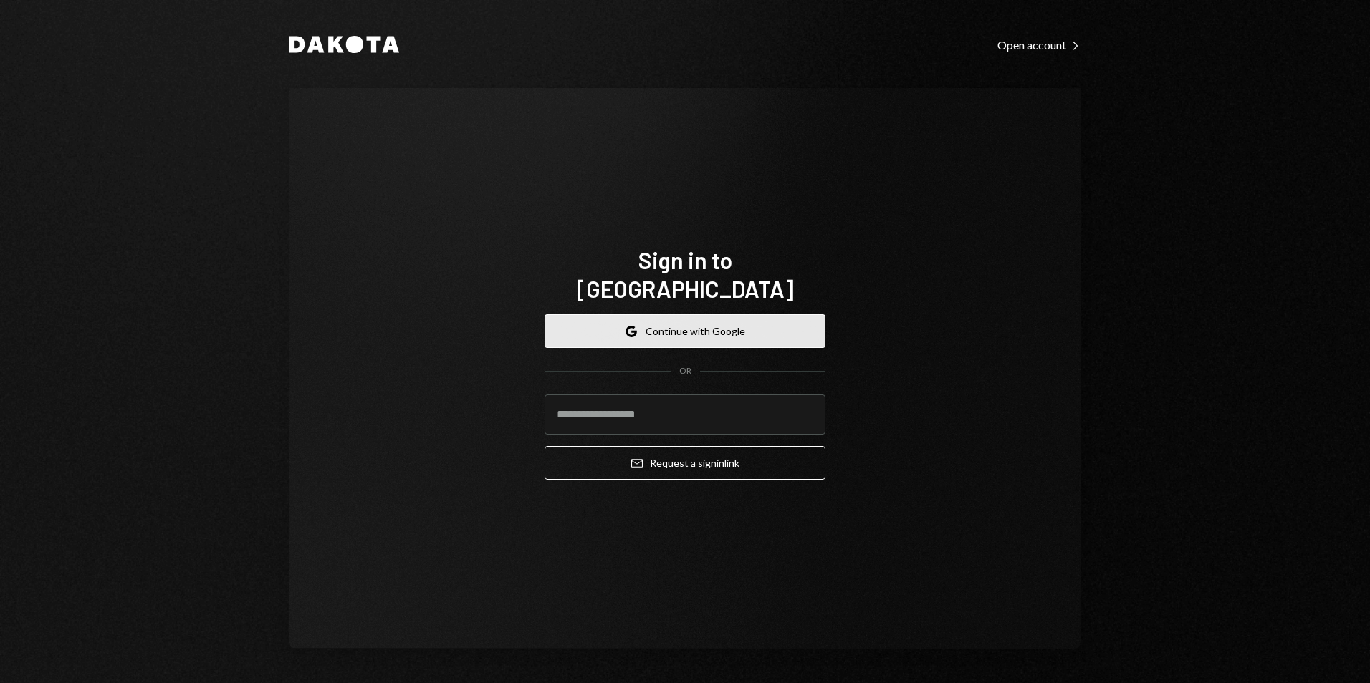
click at [748, 315] on button "Google Continue with Google" at bounding box center [684, 332] width 281 height 34
click at [686, 338] on form "Google Continue with Google OR Email Request a sign in link" at bounding box center [684, 397] width 281 height 165
click at [679, 317] on button "Google Continue with Google" at bounding box center [684, 332] width 281 height 34
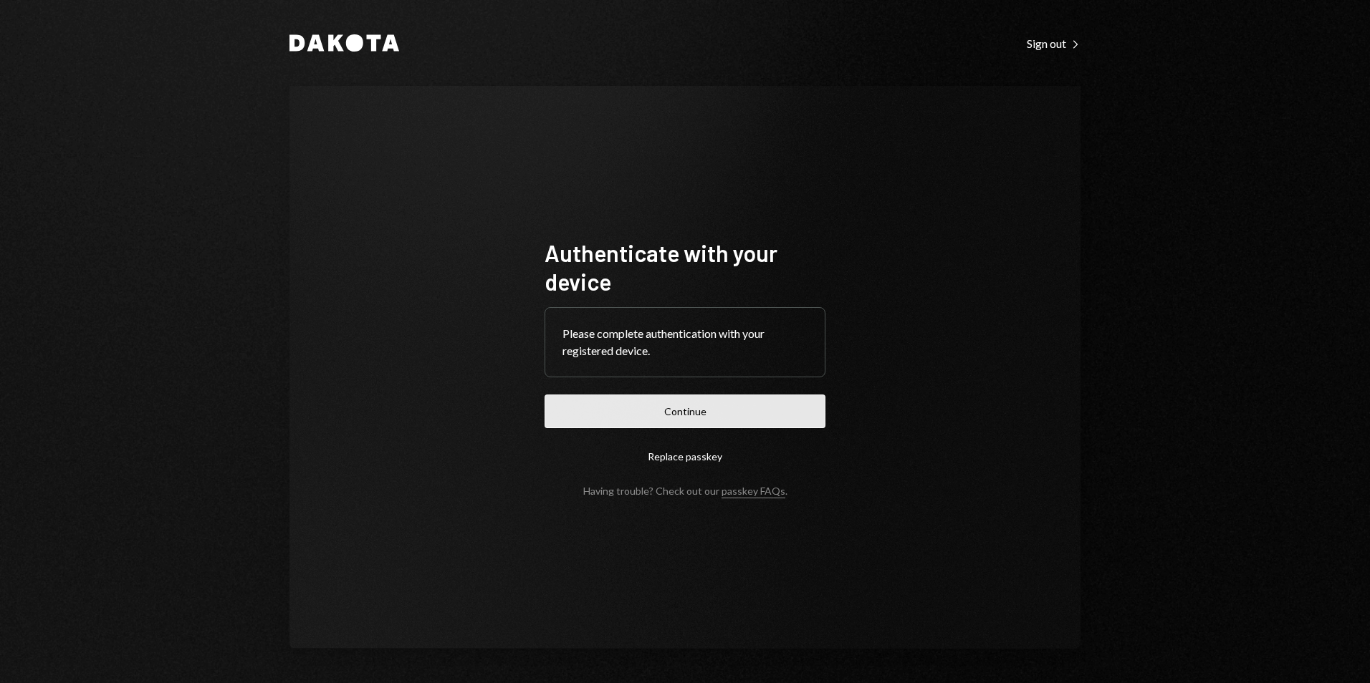
click at [756, 412] on button "Continue" at bounding box center [684, 412] width 281 height 34
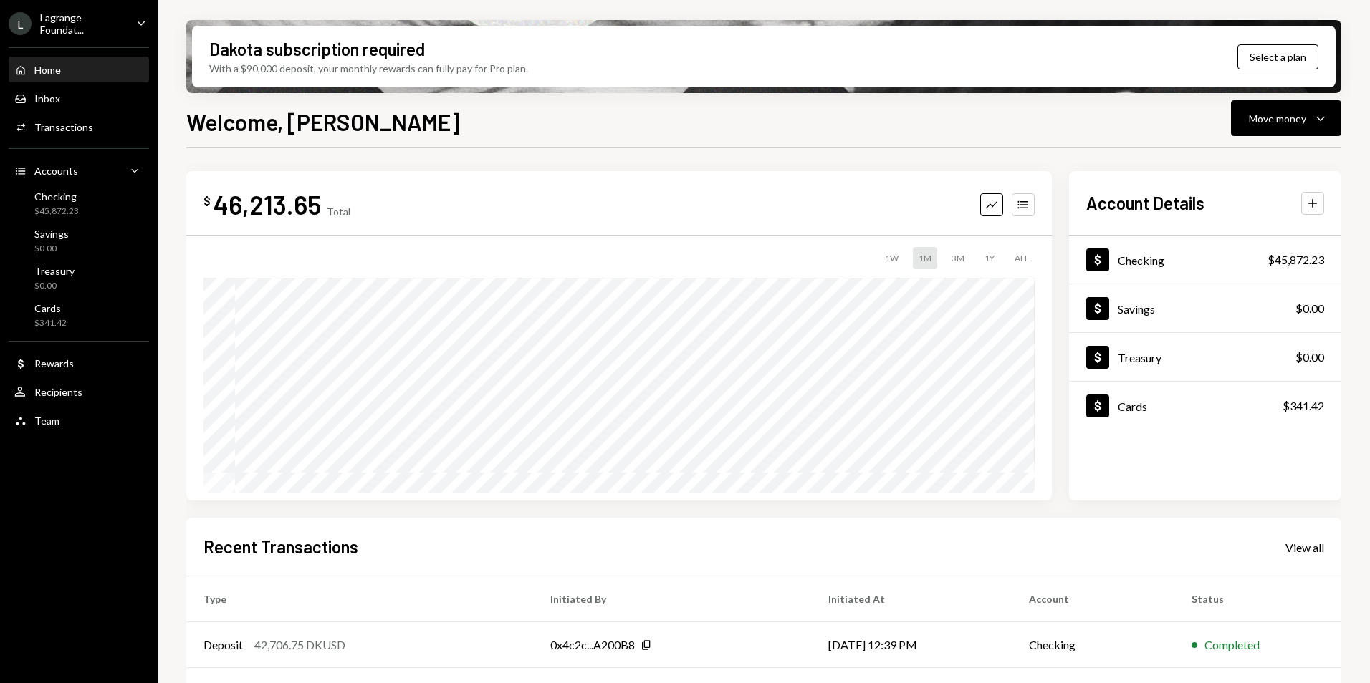
click at [91, 31] on div "Lagrange Foundat..." at bounding box center [82, 23] width 85 height 24
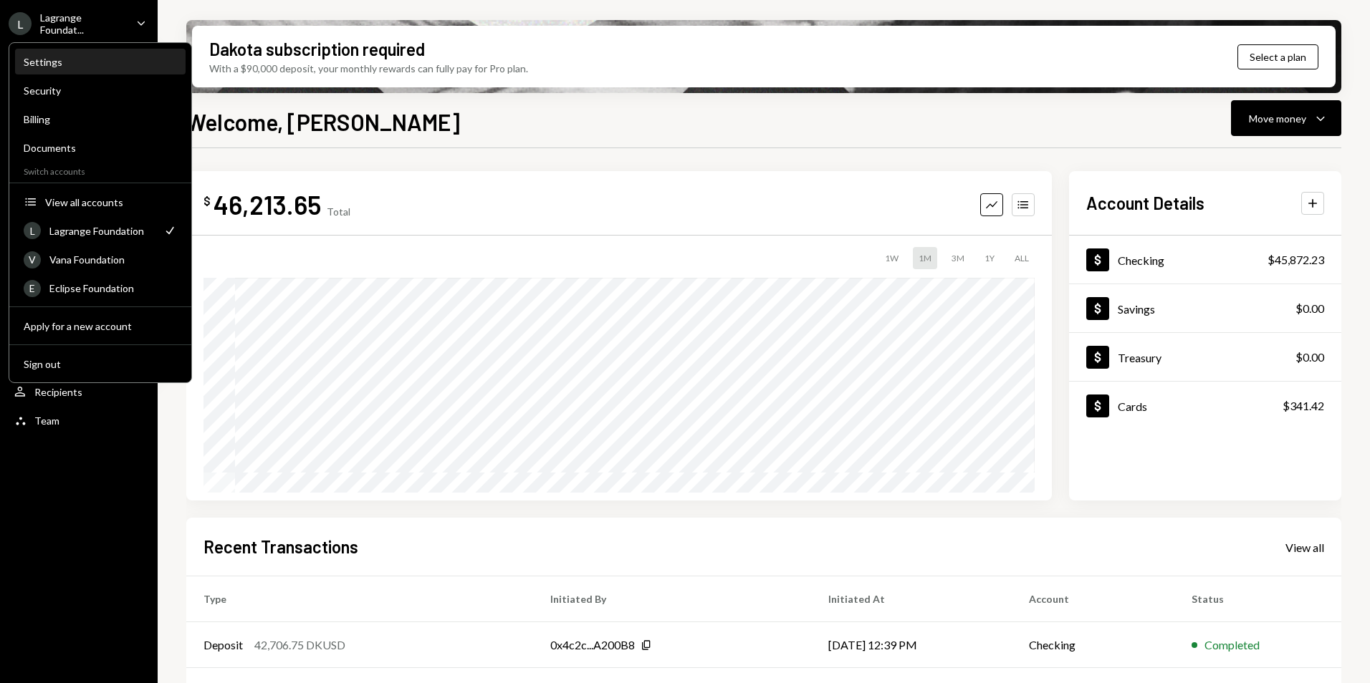
click at [67, 61] on div "Settings" at bounding box center [100, 62] width 153 height 12
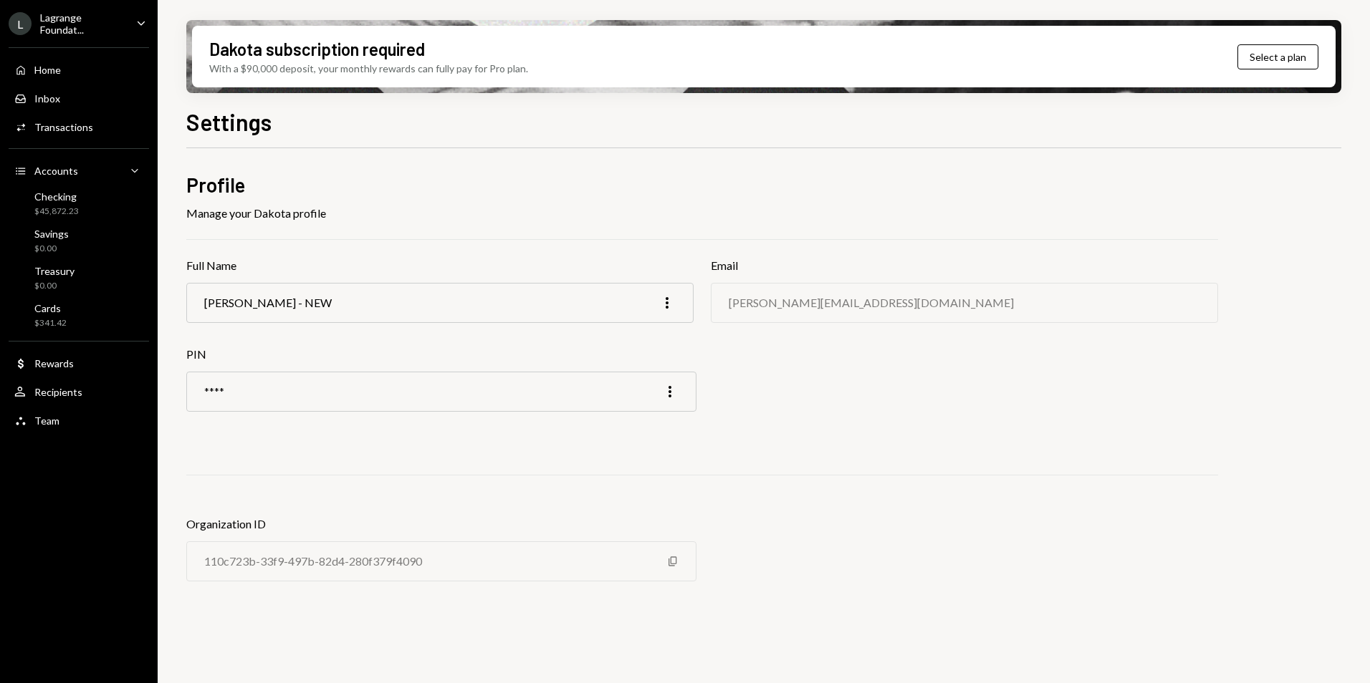
click at [55, 13] on div "Lagrange Foundat..." at bounding box center [82, 23] width 85 height 24
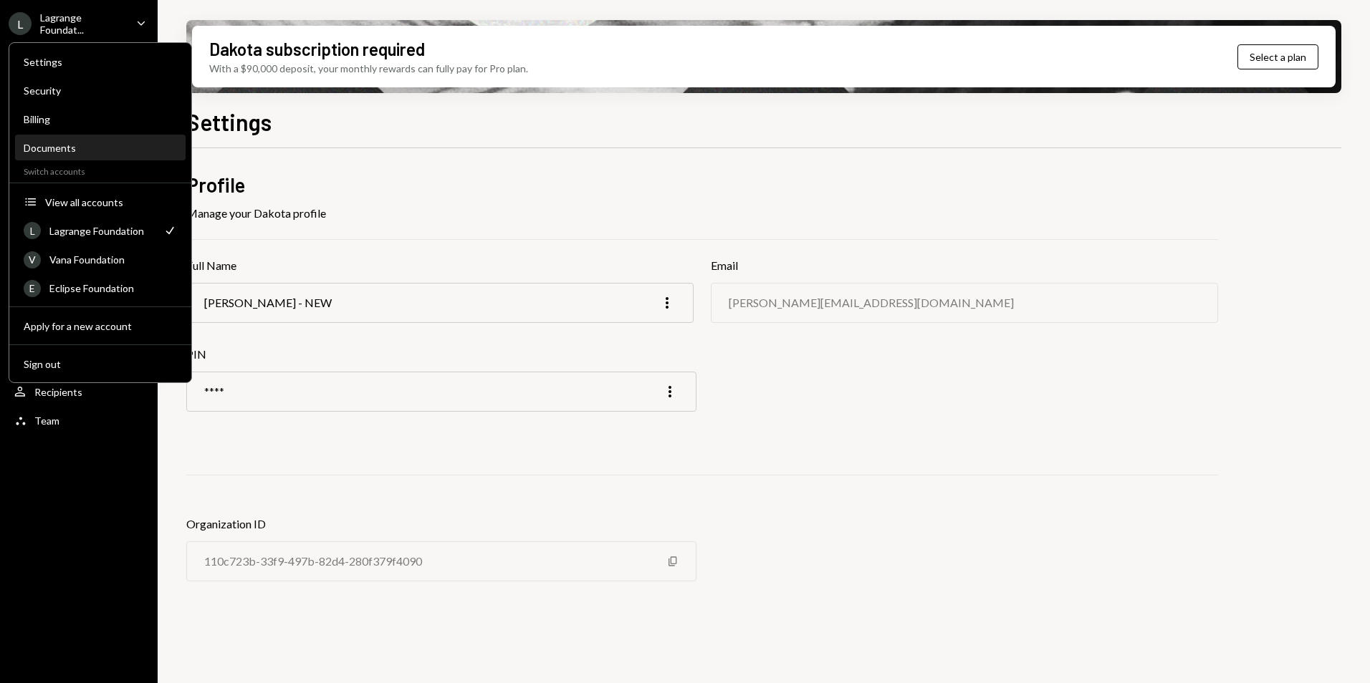
click at [55, 145] on div "Documents" at bounding box center [100, 148] width 153 height 12
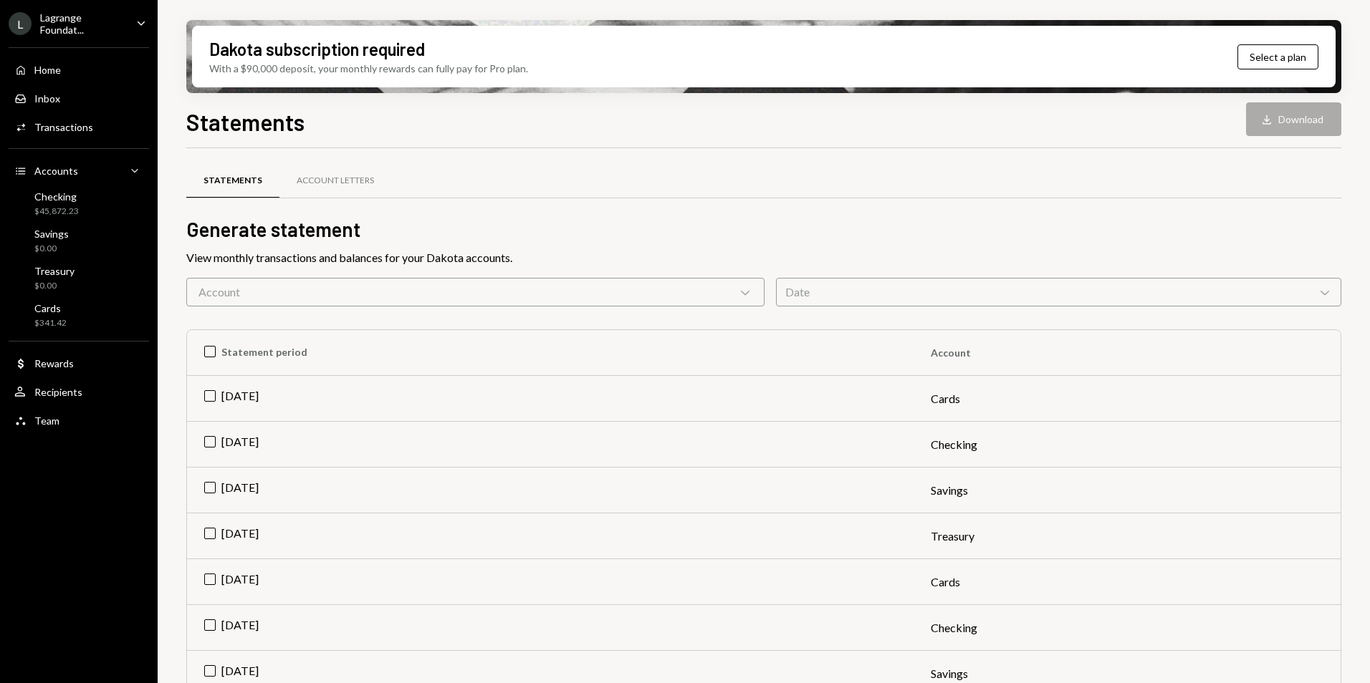
click at [68, 9] on ul "L Lagrange Foundat... Caret Down Home Home Inbox Inbox Activities Transactions …" at bounding box center [79, 218] width 158 height 436
click at [71, 27] on div "Lagrange Foundat..." at bounding box center [82, 23] width 85 height 24
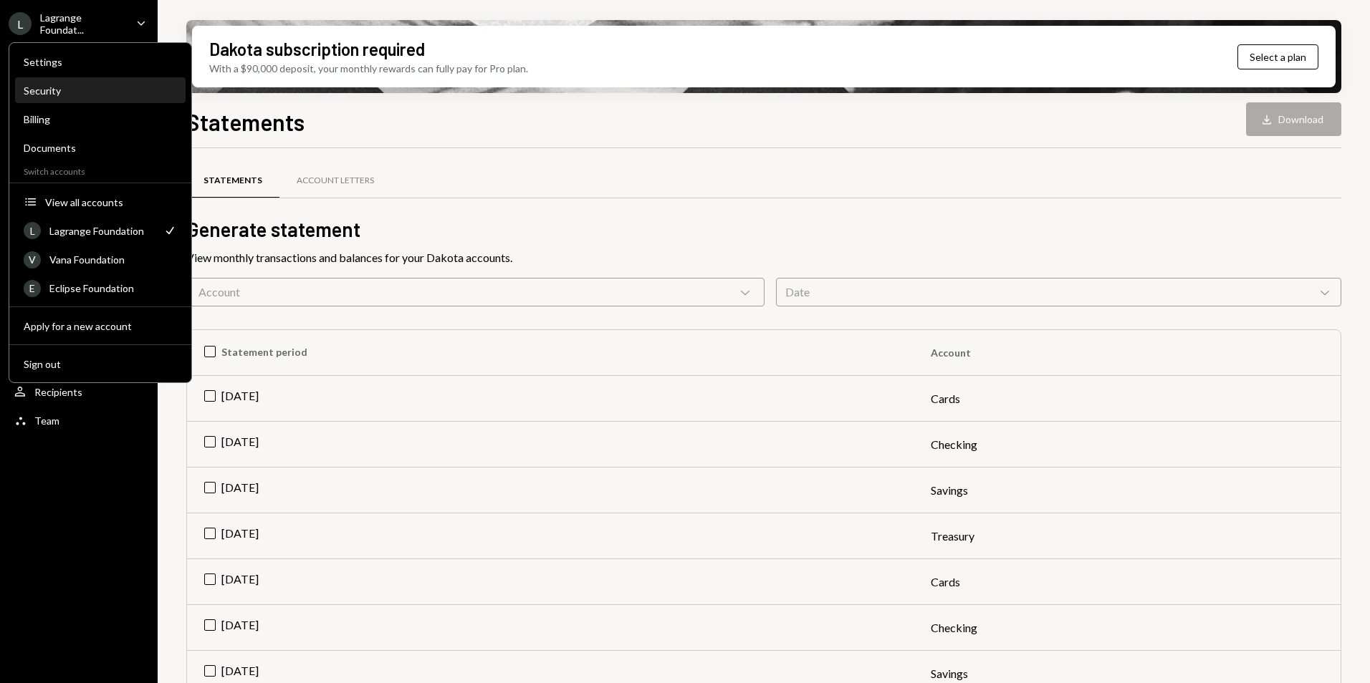
click at [63, 87] on div "Security" at bounding box center [100, 91] width 153 height 12
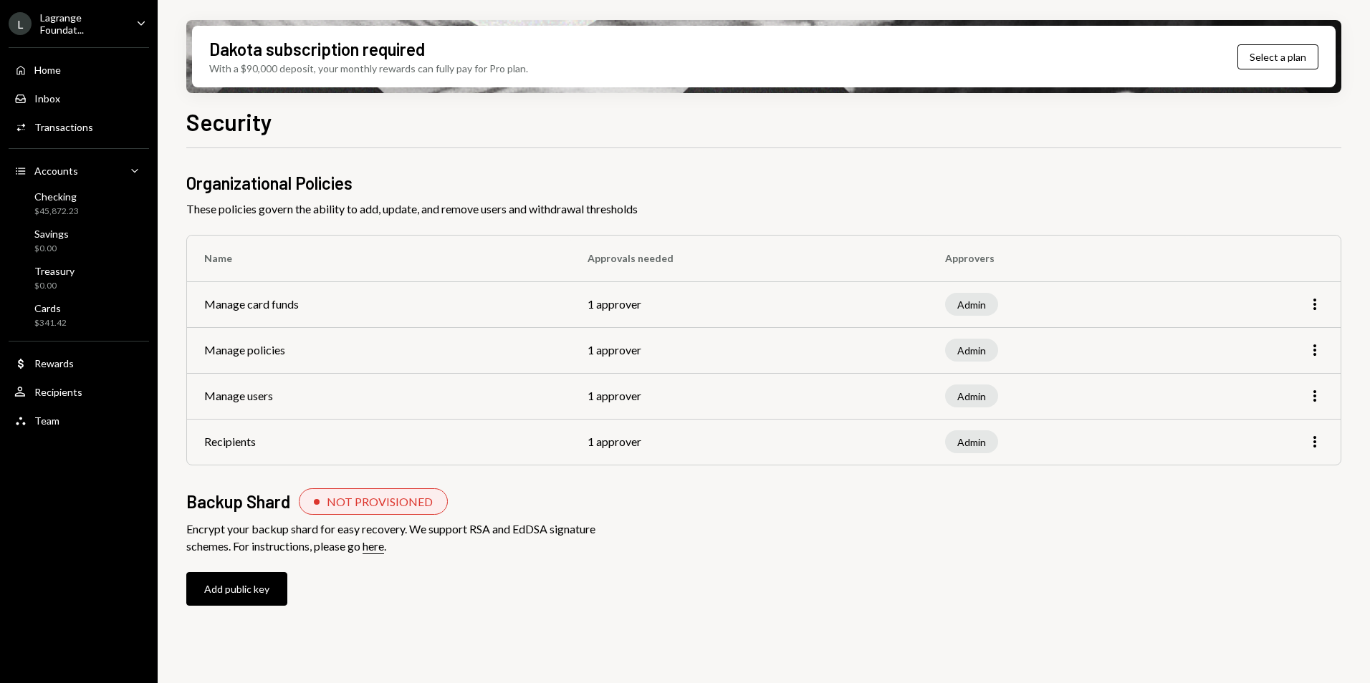
click at [77, 12] on div "Lagrange Foundat..." at bounding box center [82, 23] width 85 height 24
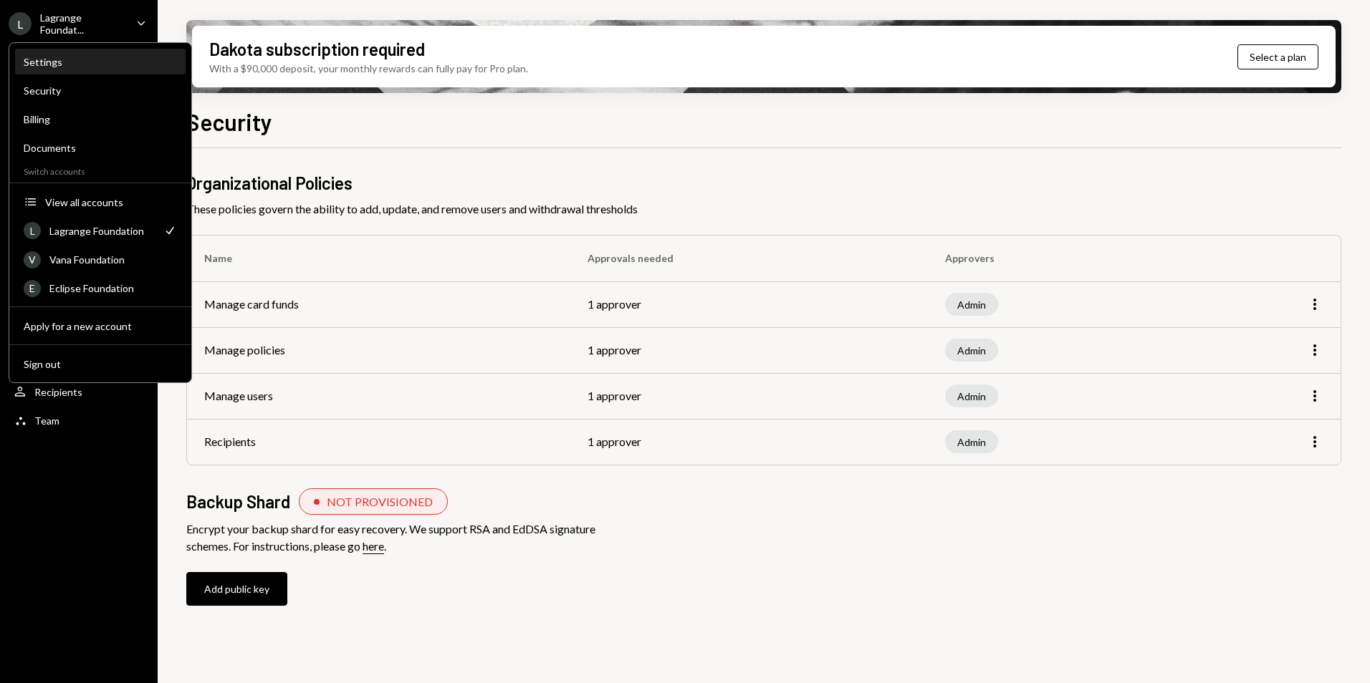
click at [75, 66] on div "Settings" at bounding box center [100, 62] width 153 height 12
